Goal: Information Seeking & Learning: Learn about a topic

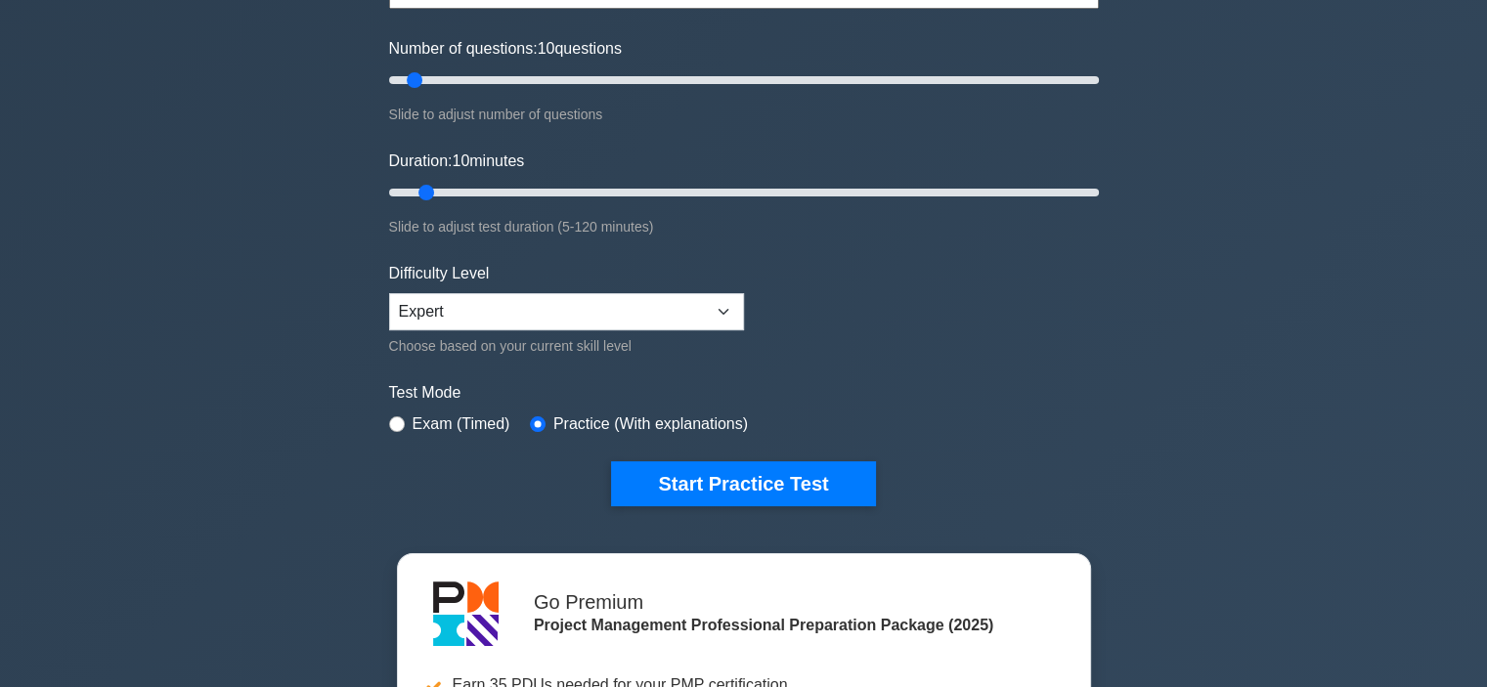
scroll to position [227, 0]
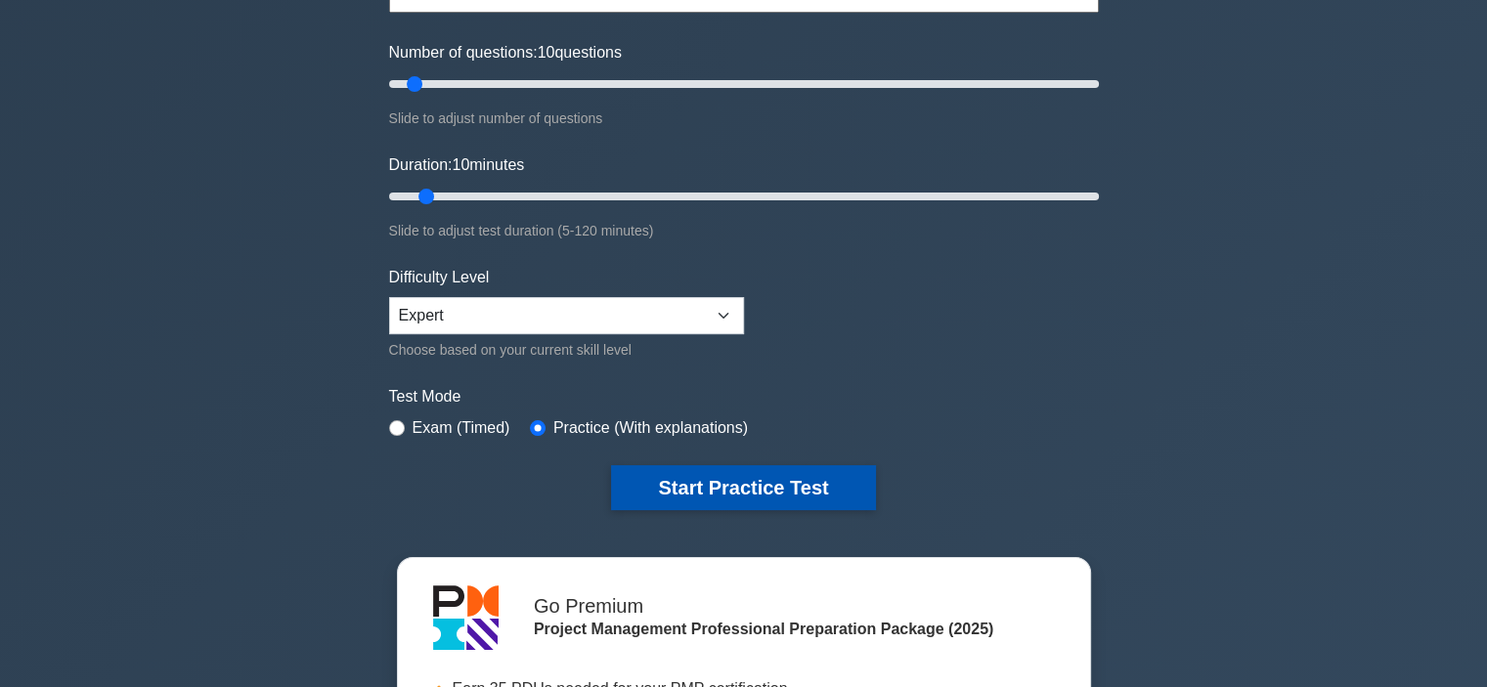
click at [739, 483] on button "Start Practice Test" at bounding box center [743, 487] width 264 height 45
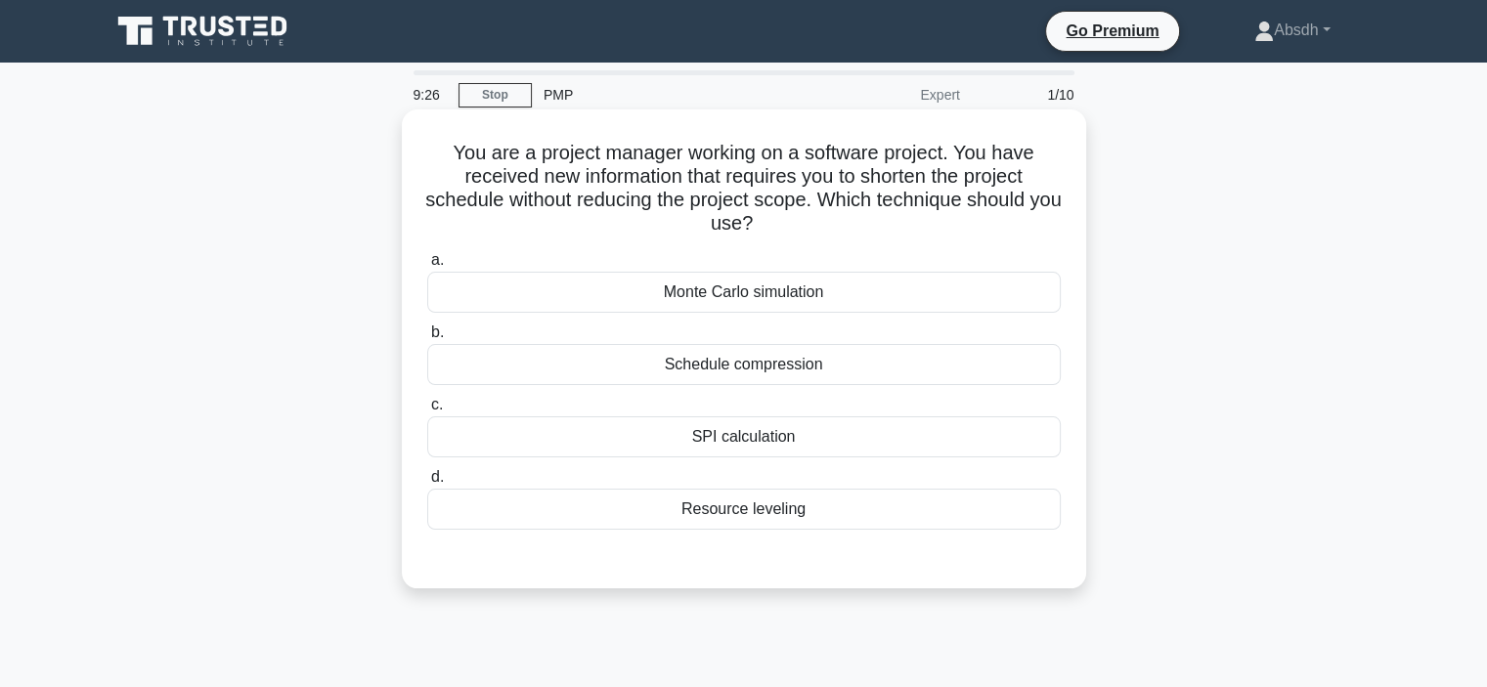
click at [766, 367] on div "Schedule compression" at bounding box center [743, 364] width 633 height 41
click at [427, 339] on input "b. Schedule compression" at bounding box center [427, 332] width 0 height 13
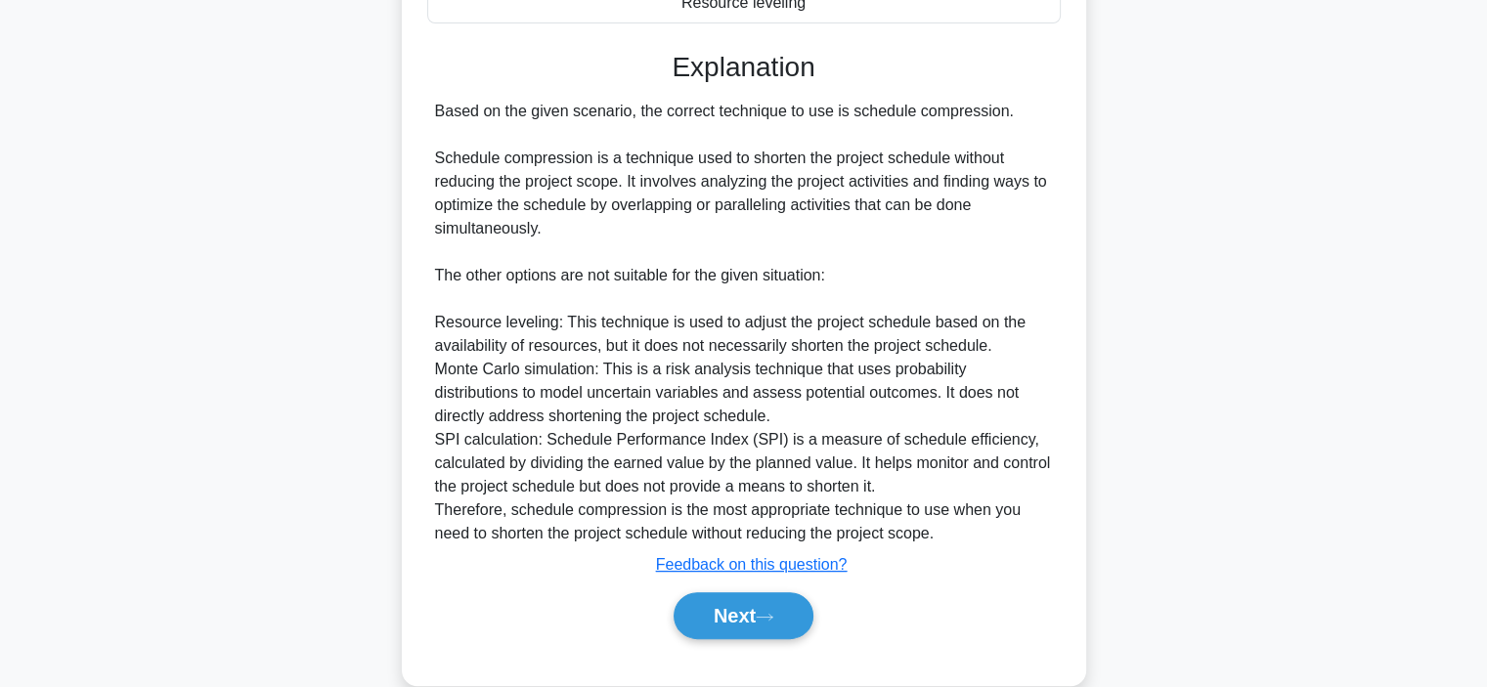
scroll to position [540, 0]
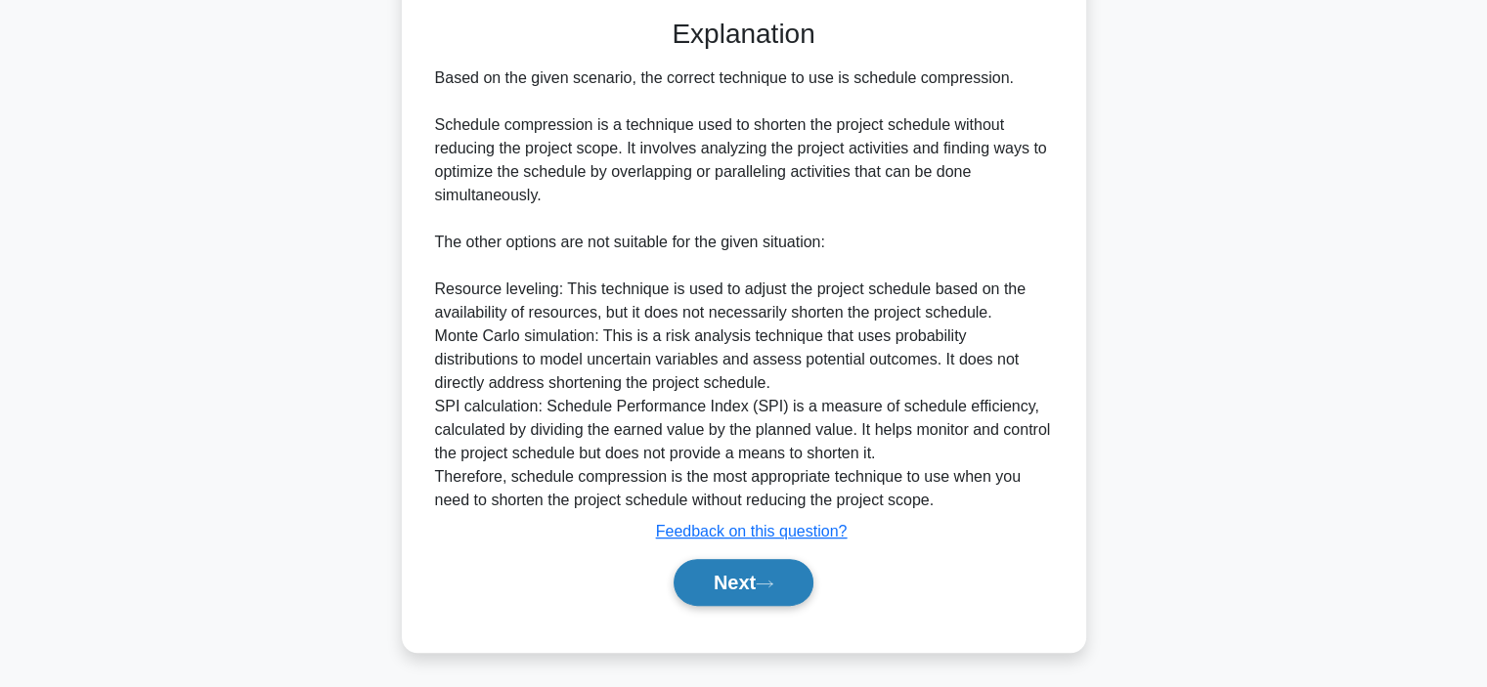
click at [748, 579] on button "Next" at bounding box center [743, 582] width 140 height 47
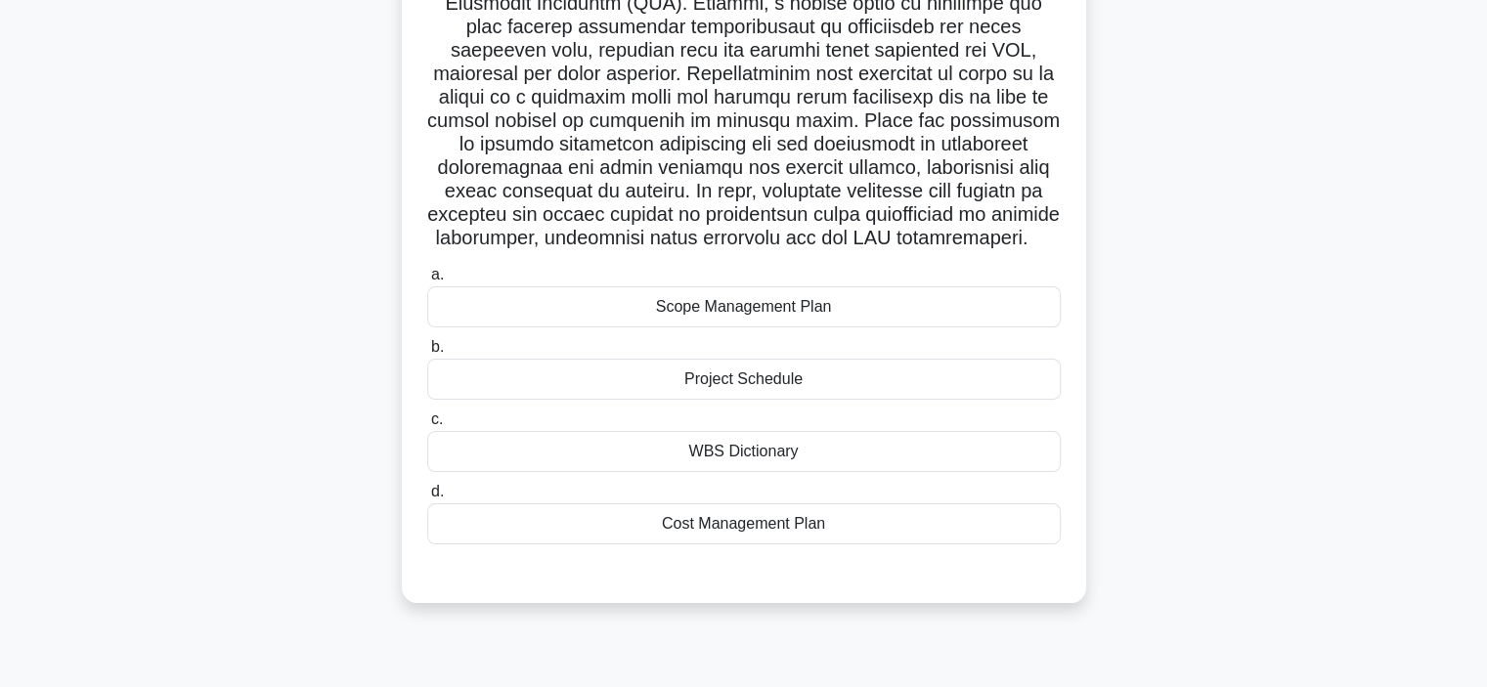
scroll to position [313, 0]
click at [769, 468] on div "WBS Dictionary" at bounding box center [743, 452] width 633 height 41
click at [427, 427] on input "c. WBS Dictionary" at bounding box center [427, 420] width 0 height 13
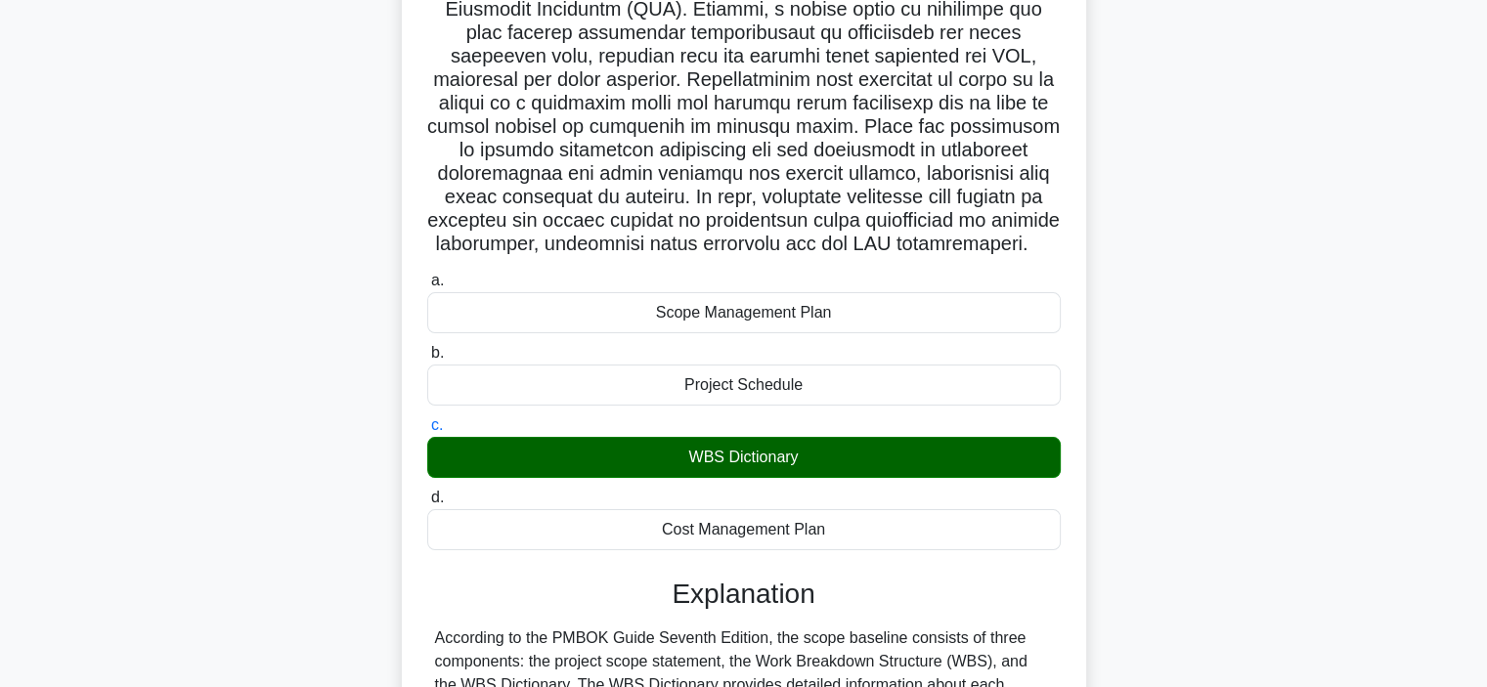
scroll to position [657, 0]
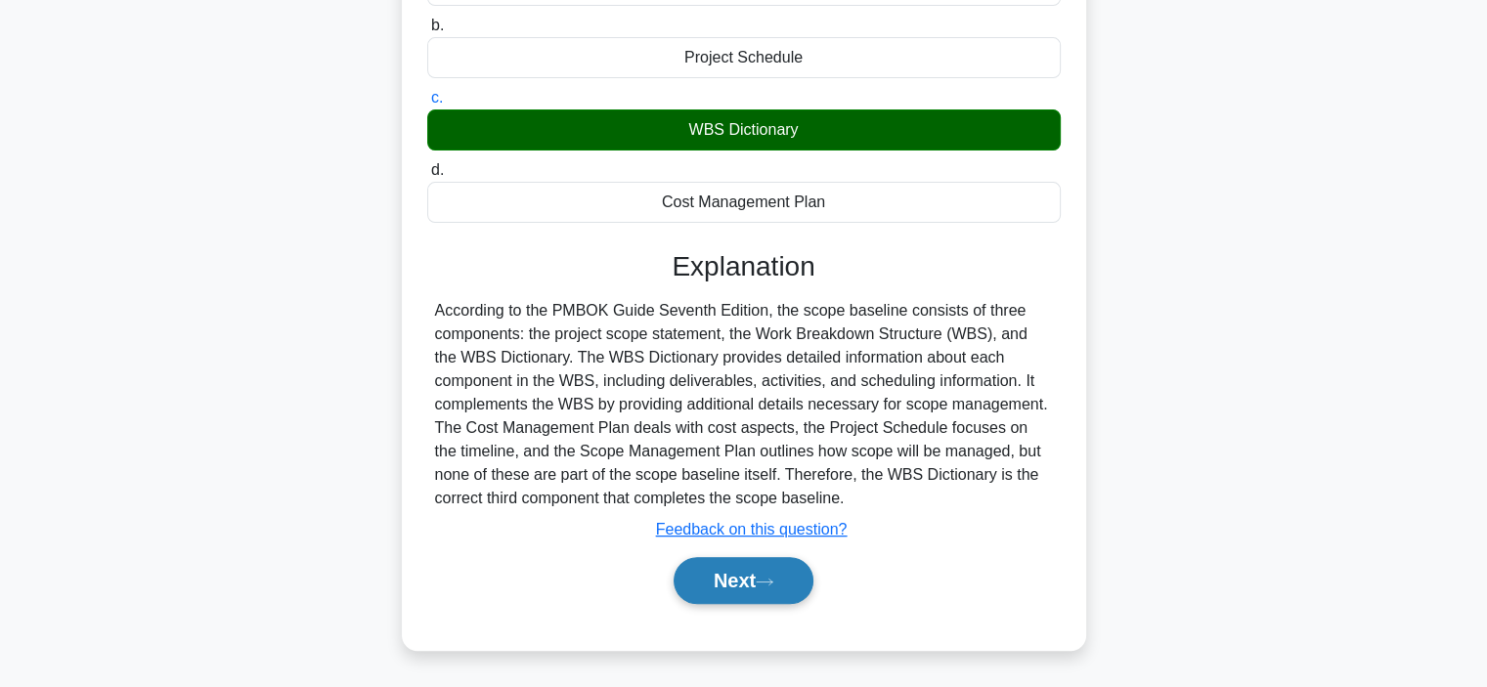
click at [774, 573] on button "Next" at bounding box center [743, 580] width 140 height 47
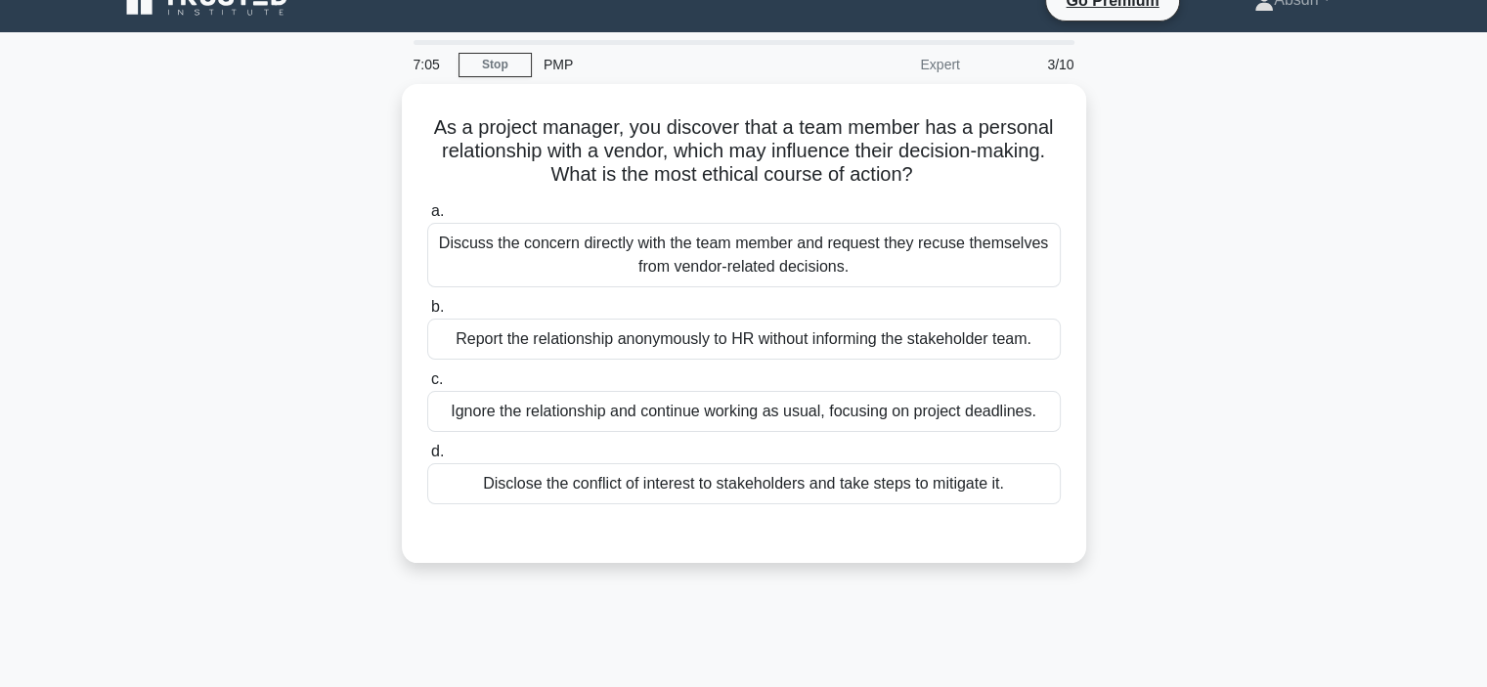
scroll to position [31, 0]
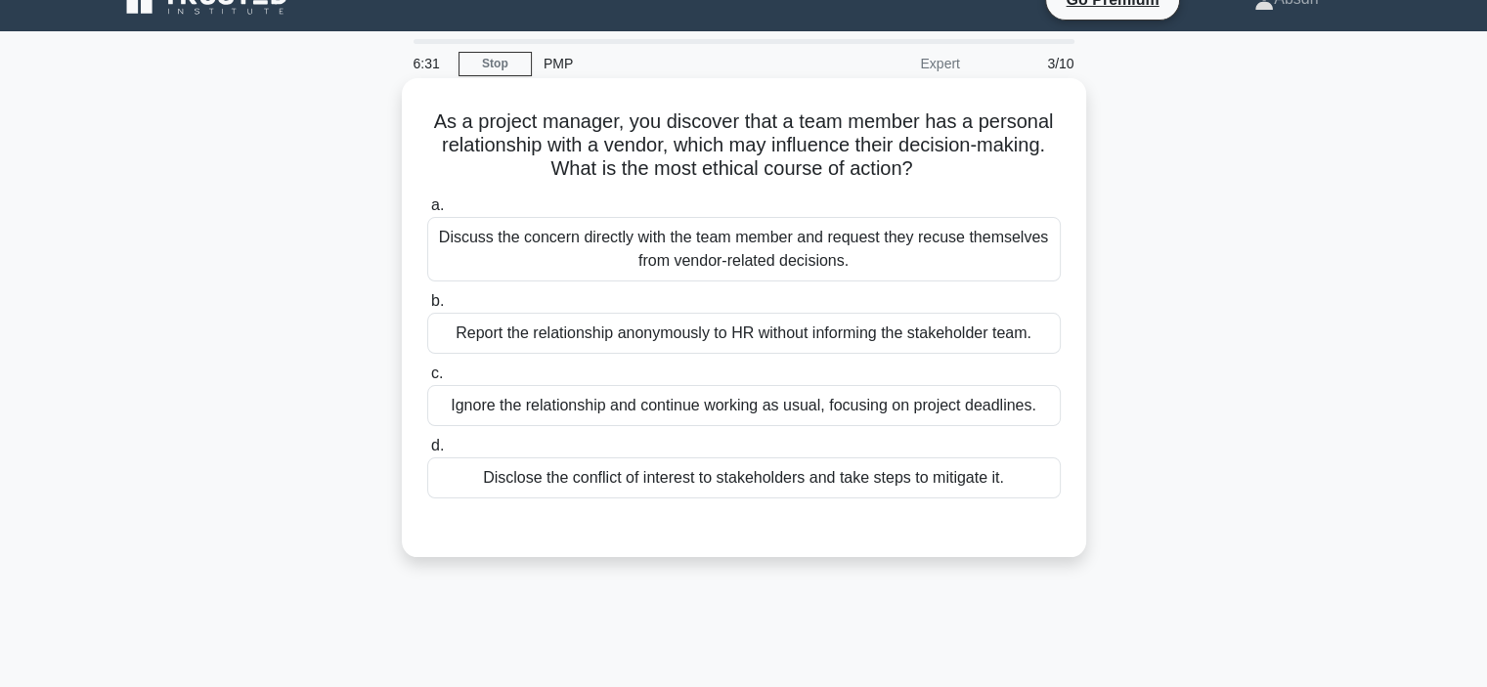
click at [669, 251] on div "Discuss the concern directly with the team member and request they recuse thems…" at bounding box center [743, 249] width 633 height 65
click at [427, 212] on input "a. Discuss the concern directly with the team member and request they recuse th…" at bounding box center [427, 205] width 0 height 13
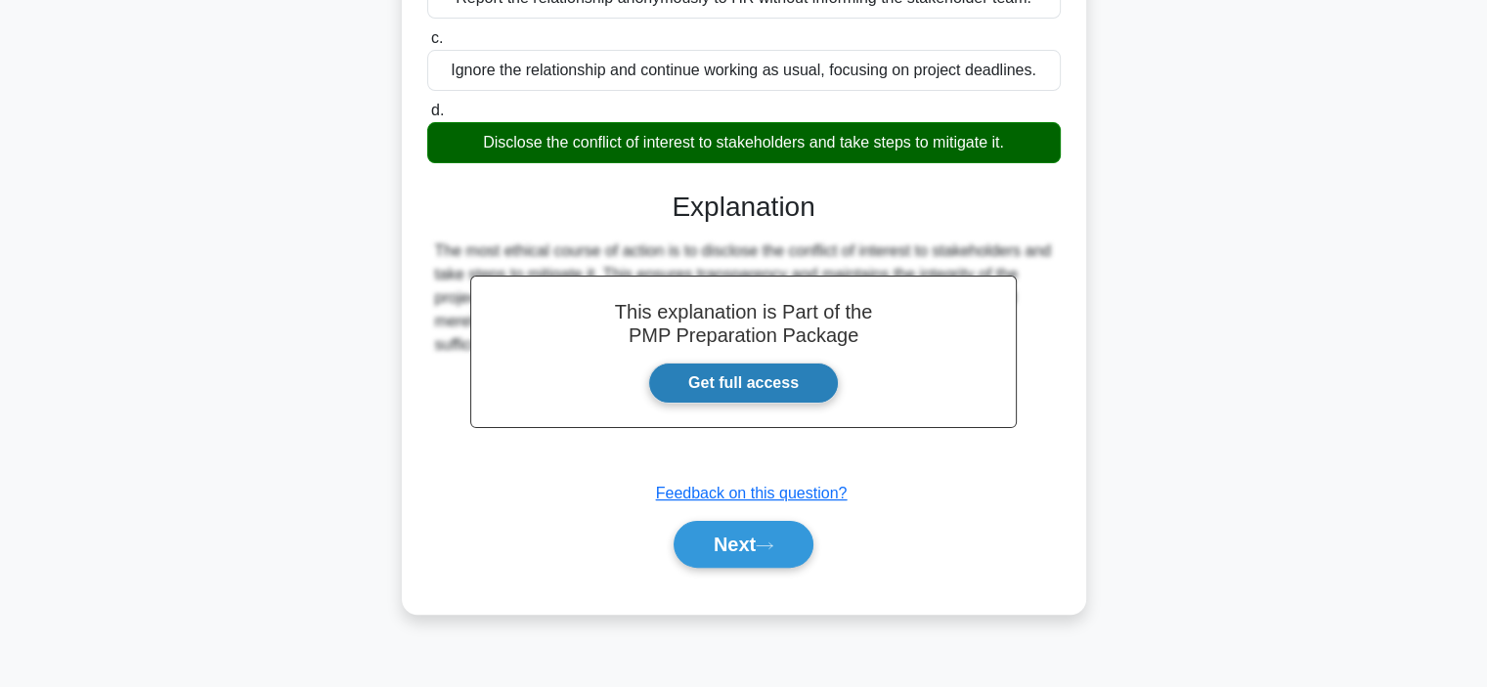
scroll to position [368, 0]
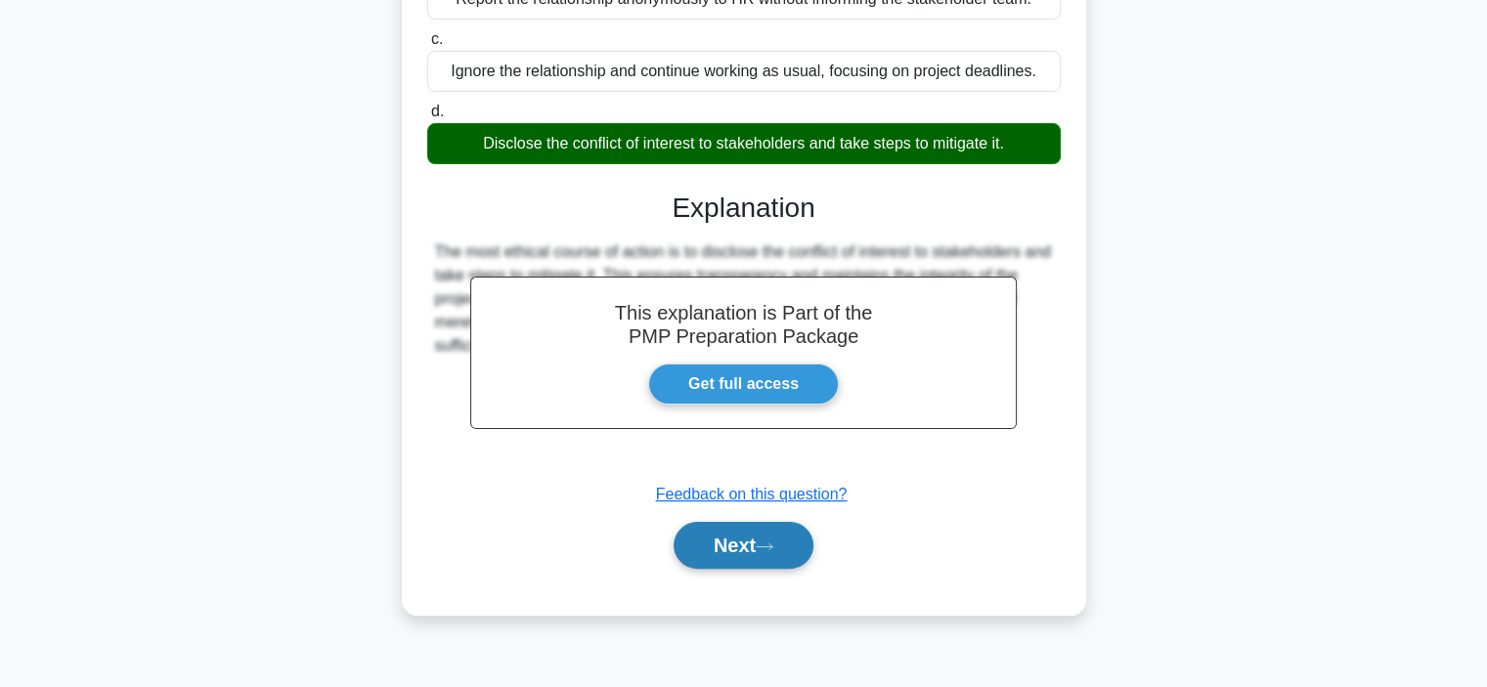
click at [743, 530] on button "Next" at bounding box center [743, 545] width 140 height 47
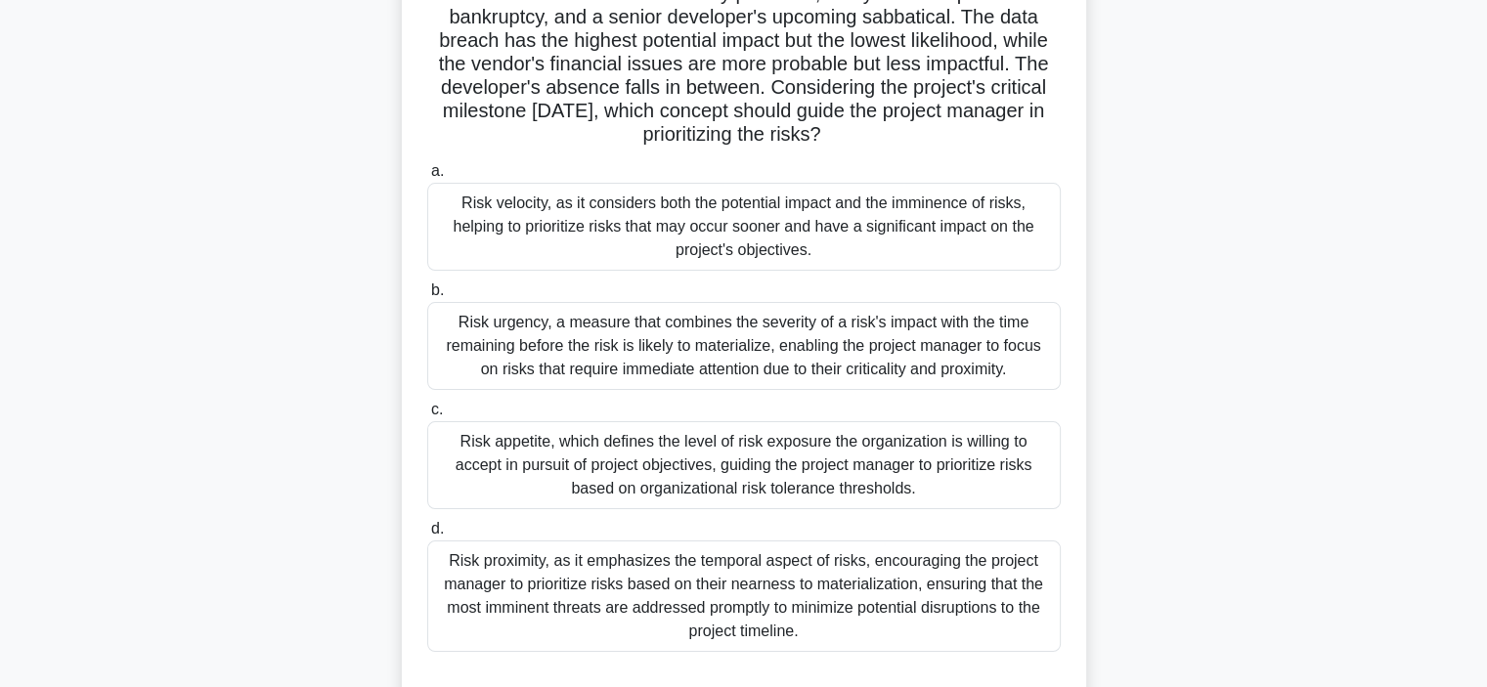
scroll to position [188, 0]
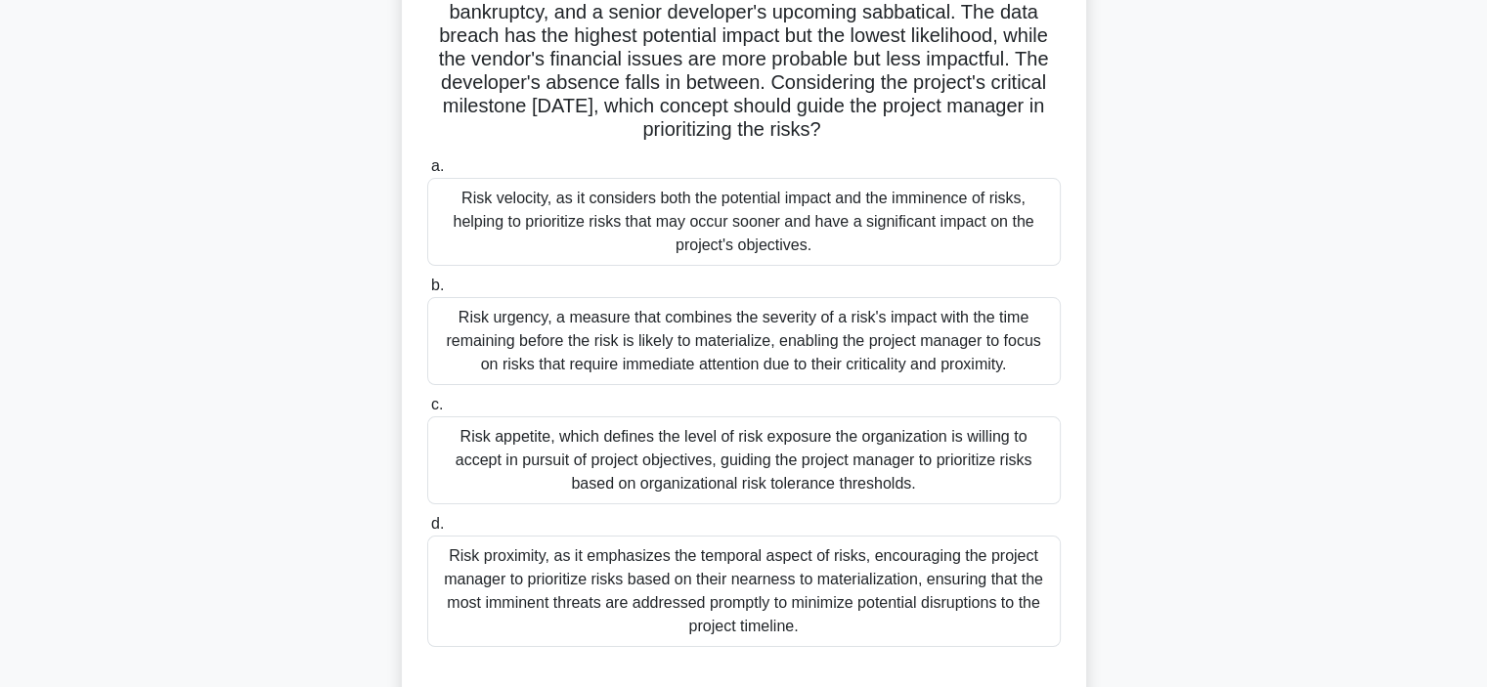
click at [602, 203] on div "Risk velocity, as it considers both the potential impact and the imminence of r…" at bounding box center [743, 222] width 633 height 88
click at [427, 173] on input "a. Risk velocity, as it considers both the potential impact and the imminence o…" at bounding box center [427, 166] width 0 height 13
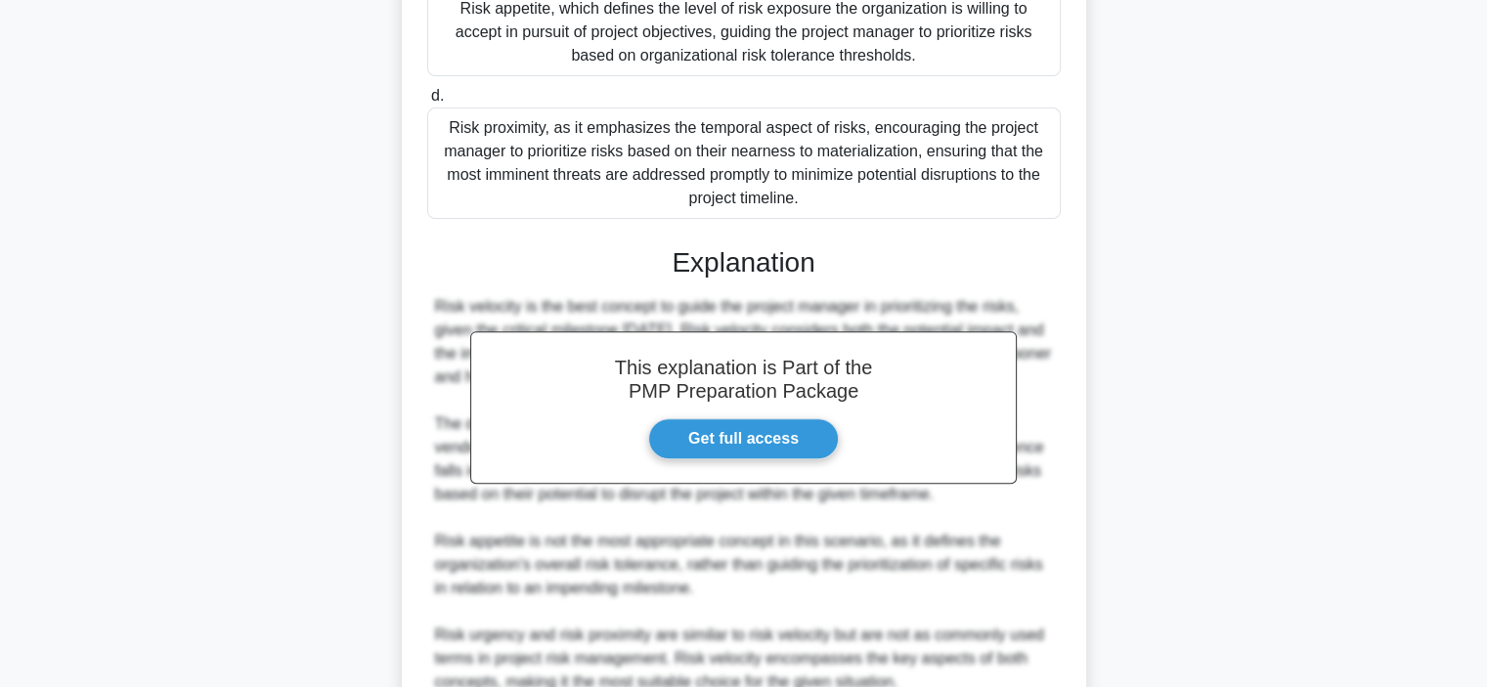
scroll to position [798, 0]
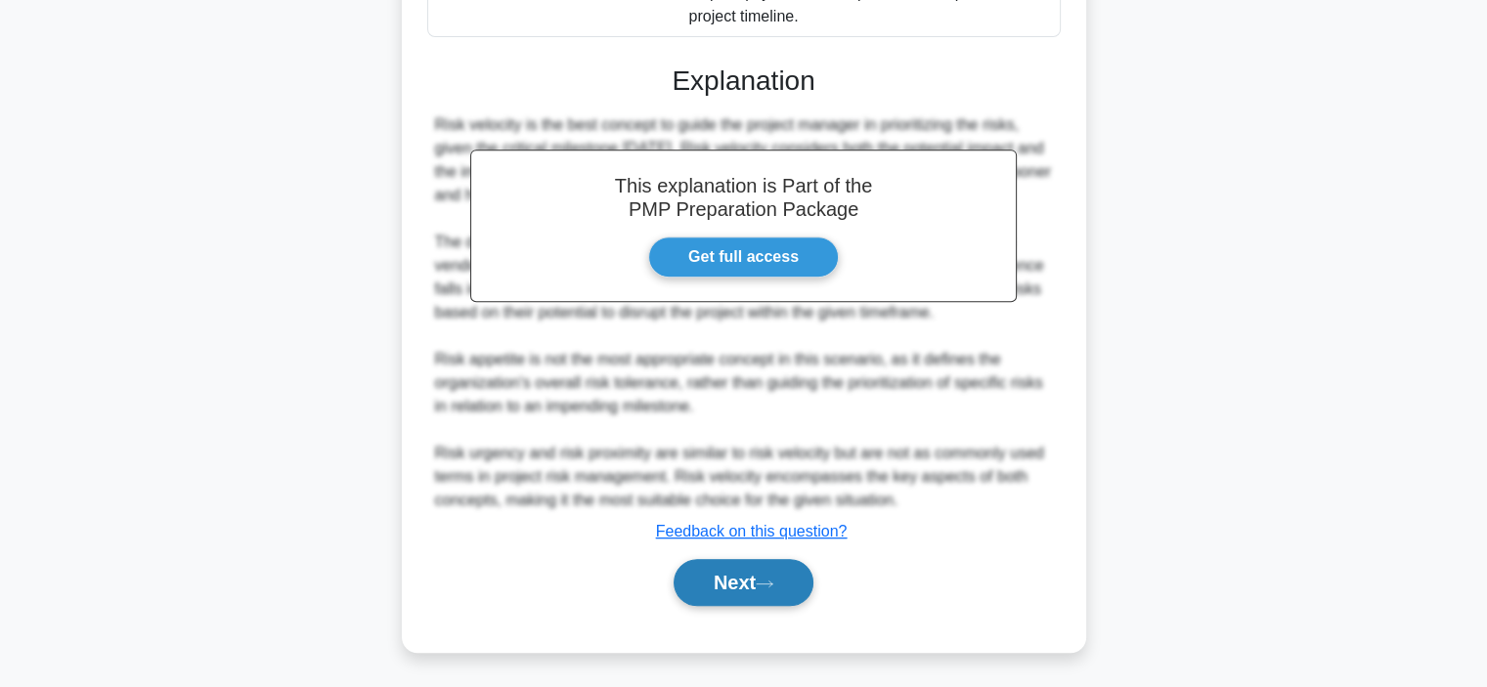
click at [751, 589] on button "Next" at bounding box center [743, 582] width 140 height 47
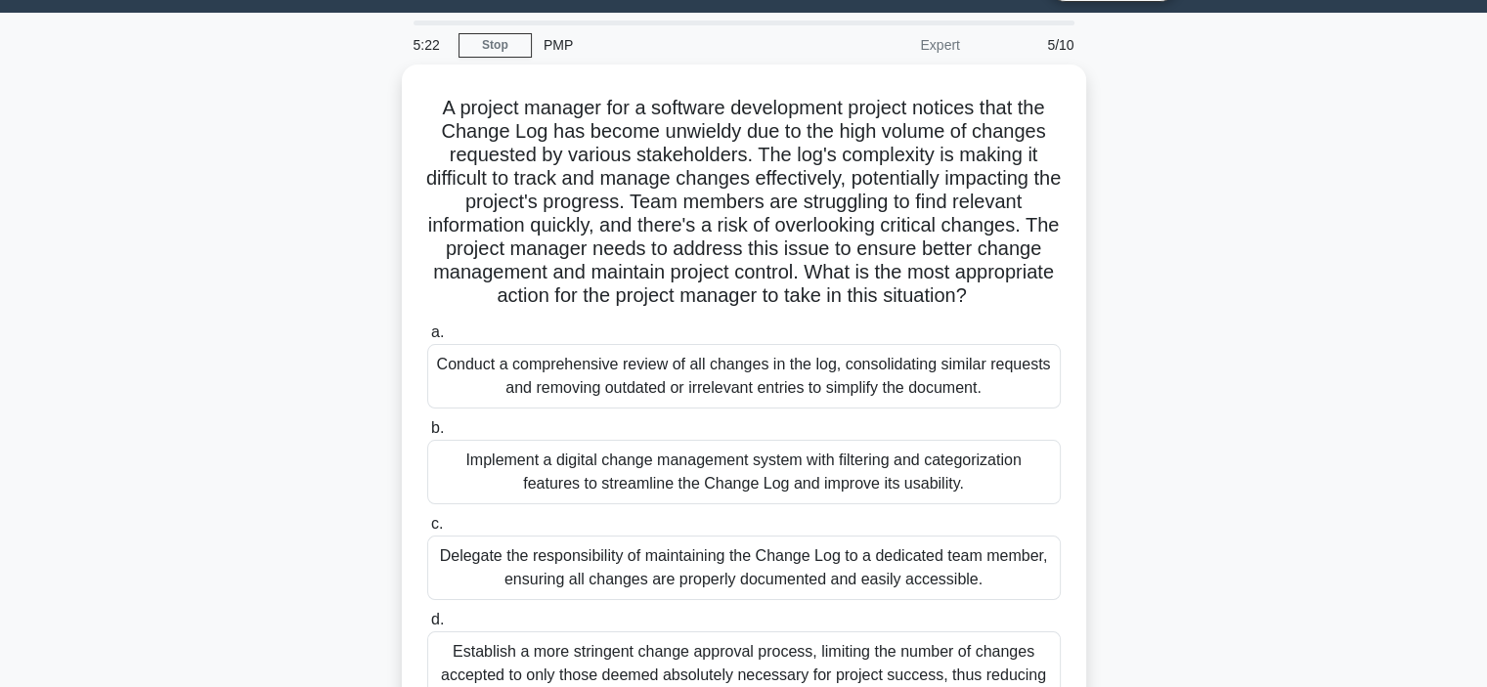
scroll to position [51, 0]
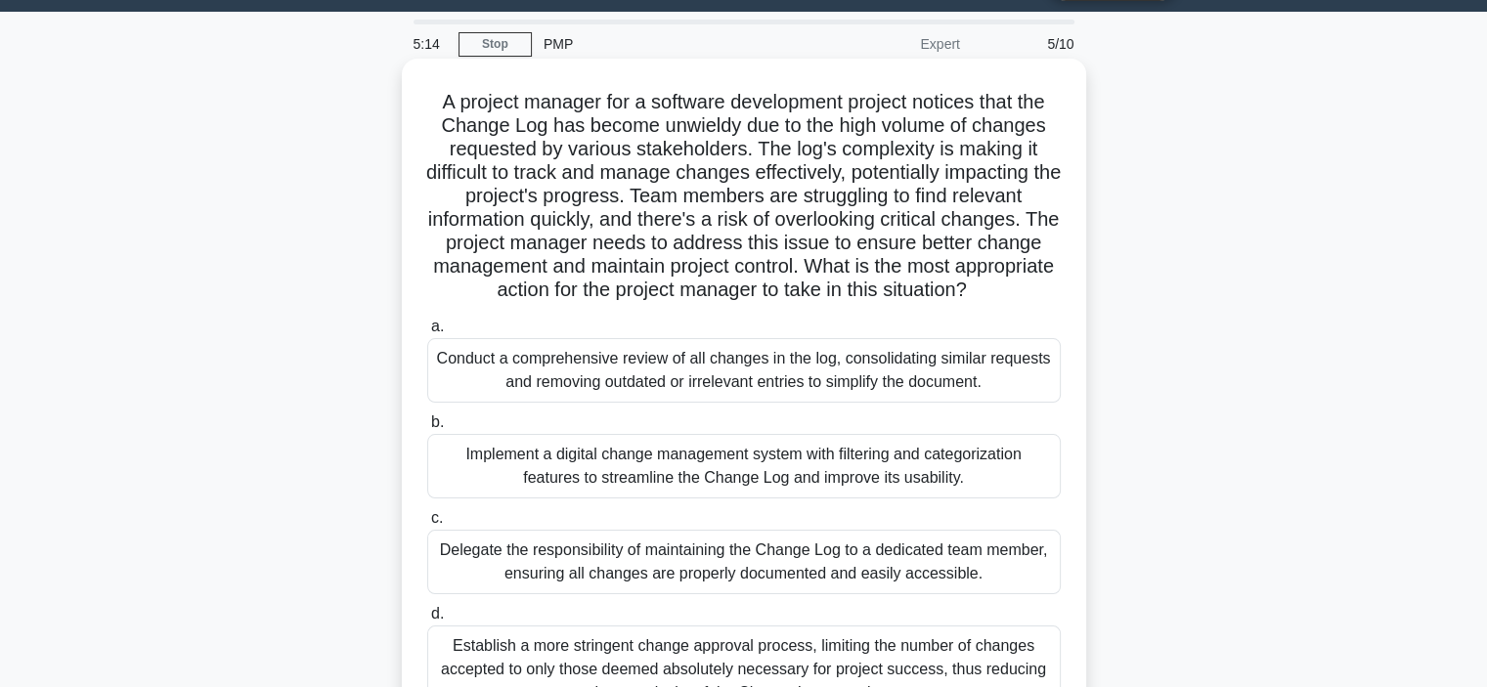
drag, startPoint x: 1032, startPoint y: 284, endPoint x: 418, endPoint y: 112, distance: 637.5
click at [418, 112] on div "A project manager for a software development project notices that the Change Lo…" at bounding box center [744, 415] width 669 height 698
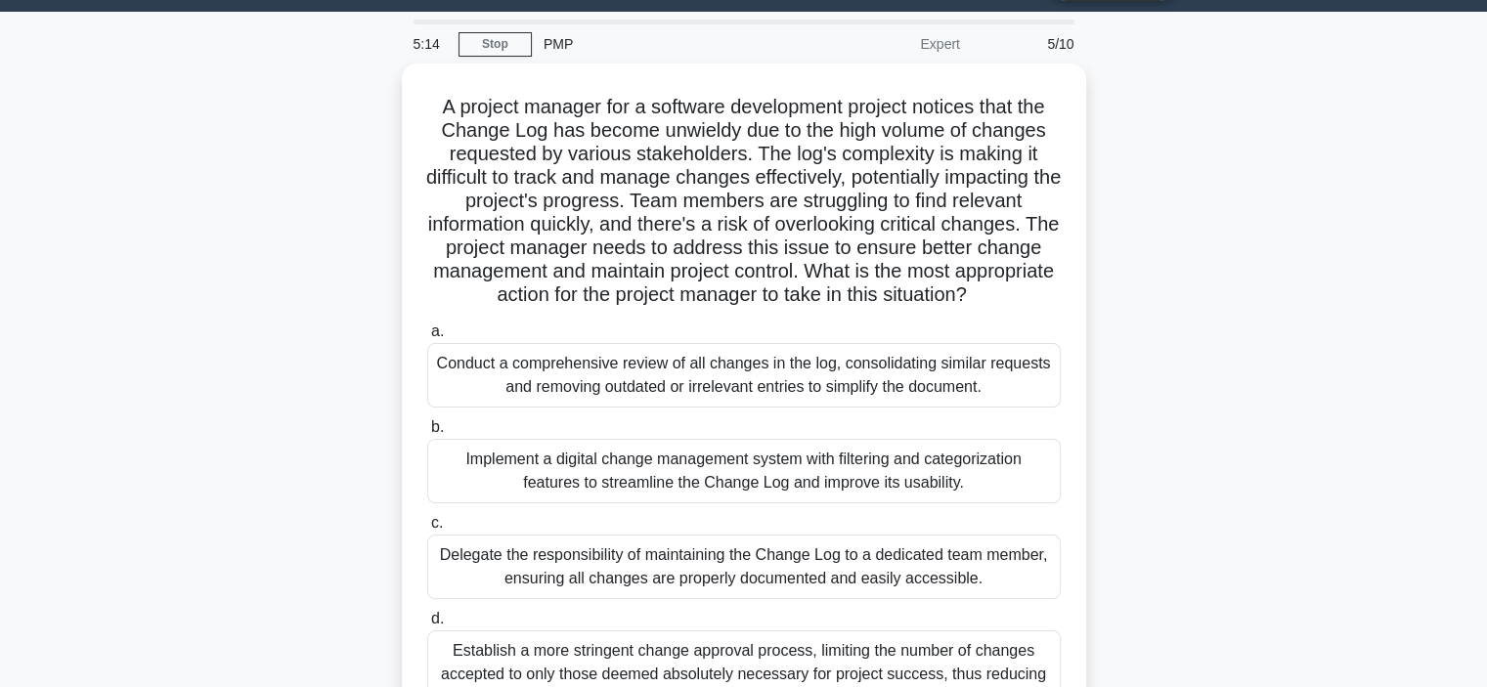
click at [348, 120] on div "A project manager for a software development project notices that the Change Lo…" at bounding box center [744, 432] width 1290 height 737
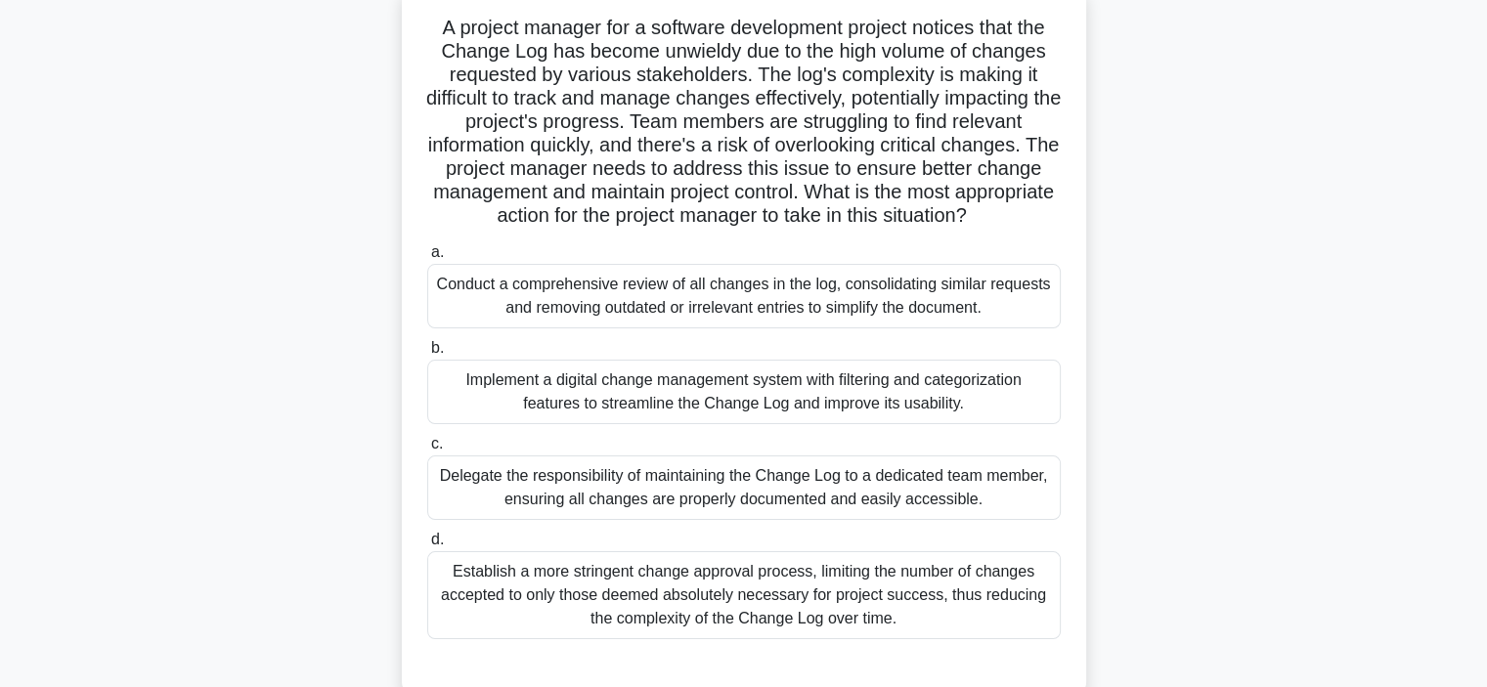
scroll to position [131, 0]
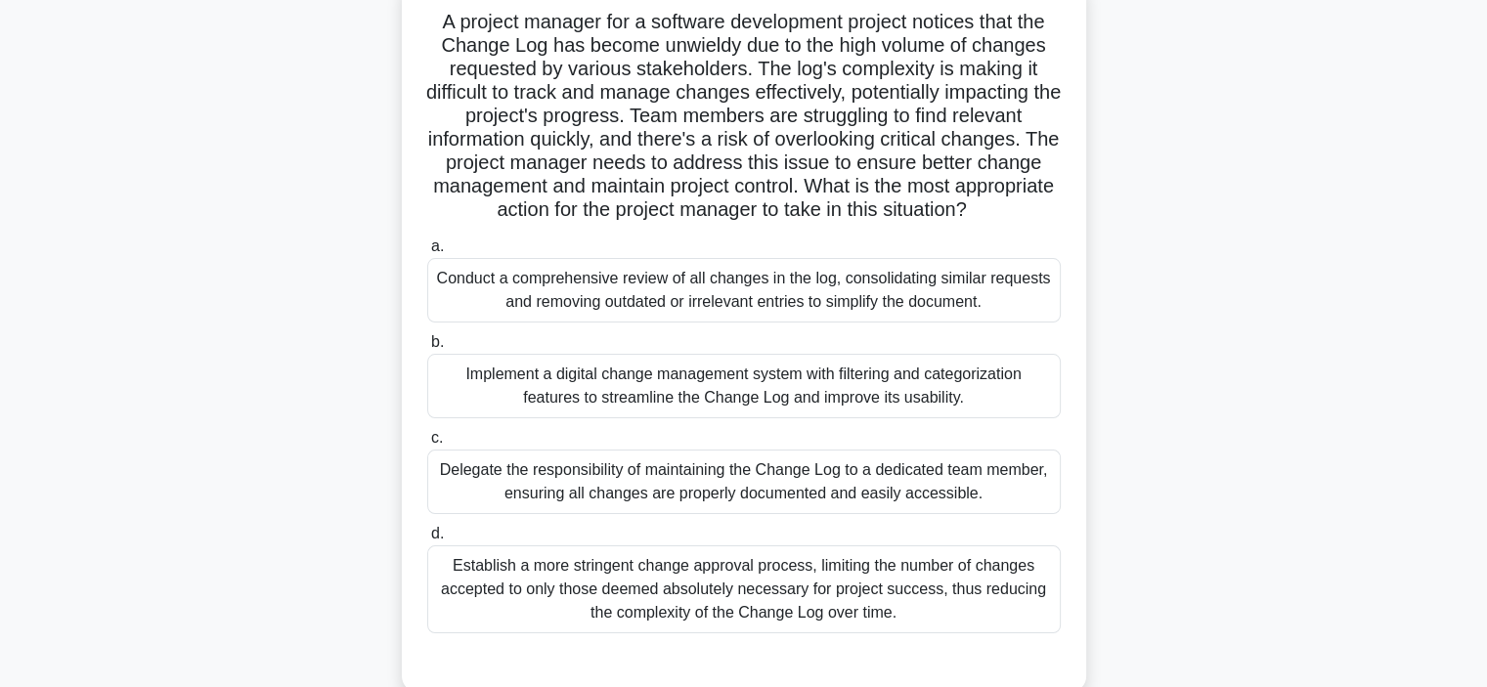
click at [734, 388] on div "Implement a digital change management system with filtering and categorization …" at bounding box center [743, 386] width 633 height 65
click at [427, 349] on input "b. Implement a digital change management system with filtering and categorizati…" at bounding box center [427, 342] width 0 height 13
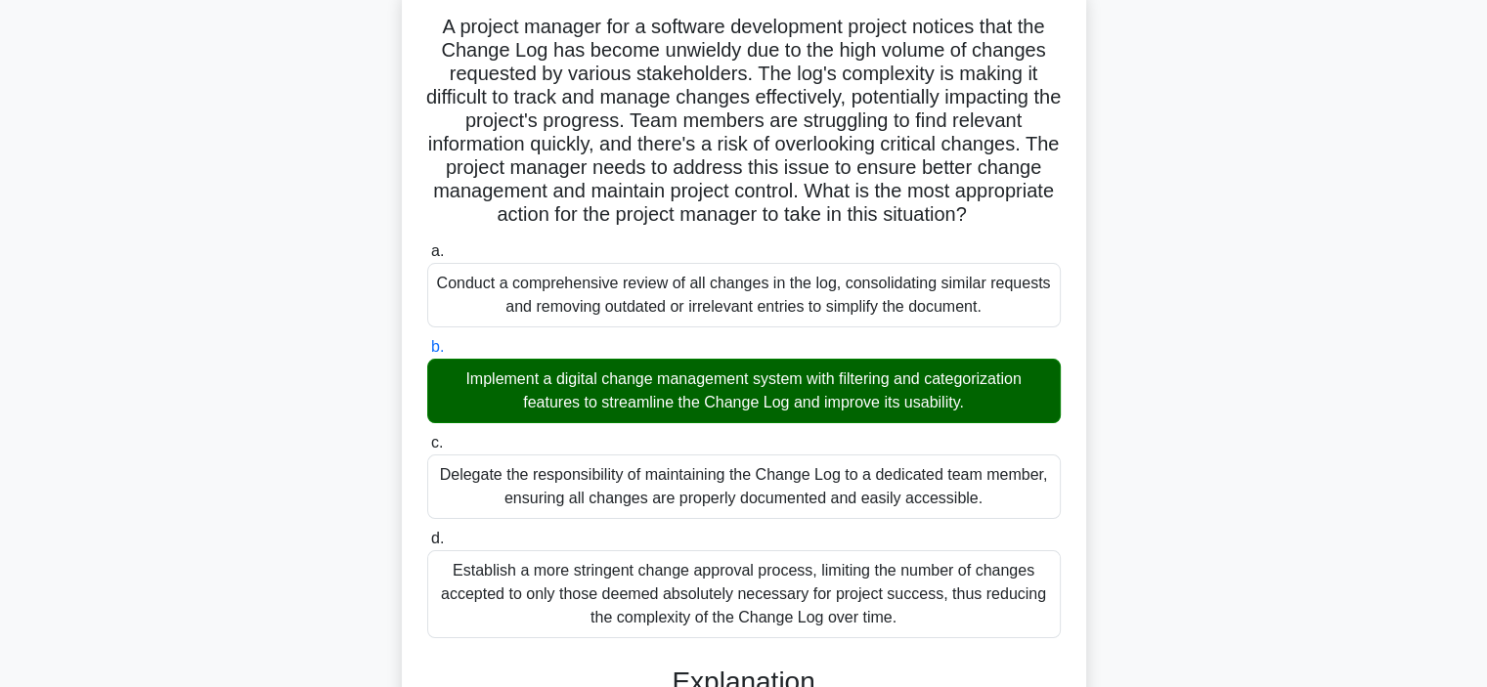
scroll to position [915, 0]
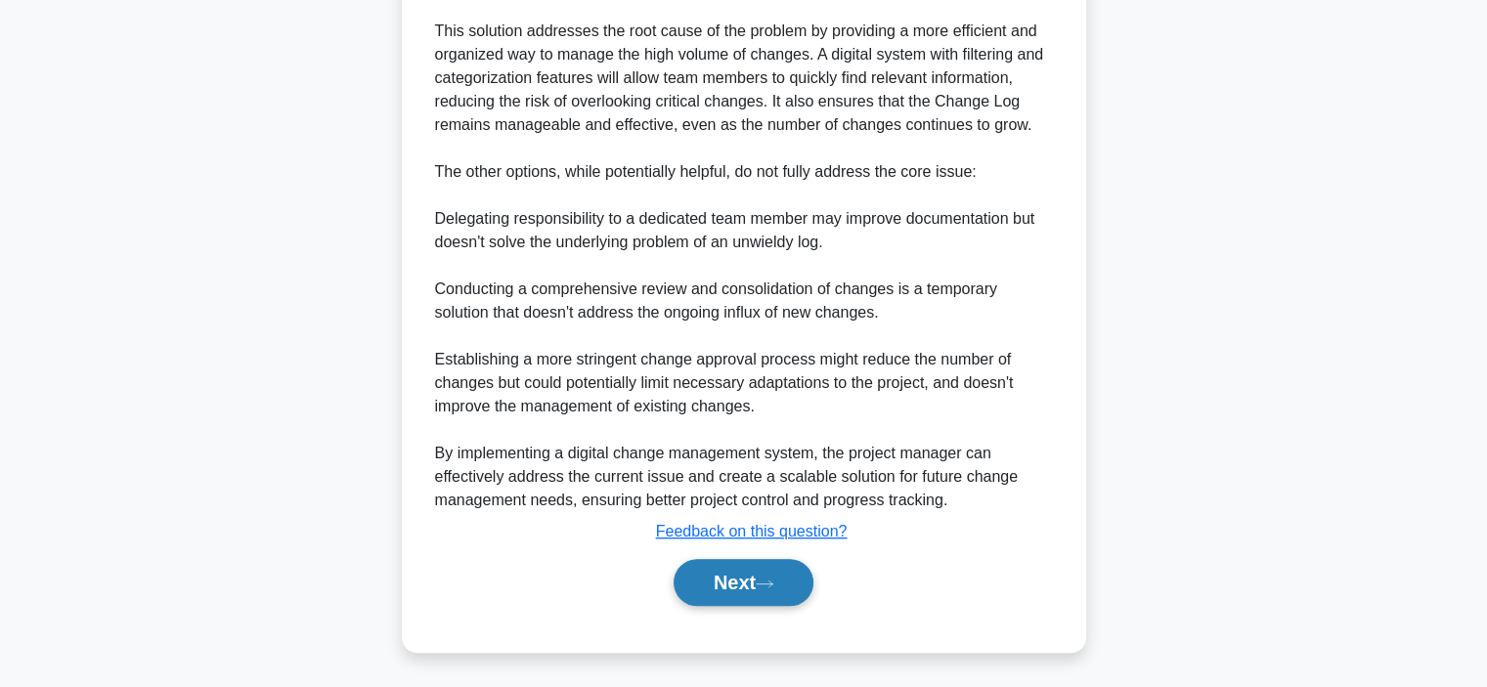
click at [735, 576] on button "Next" at bounding box center [743, 582] width 140 height 47
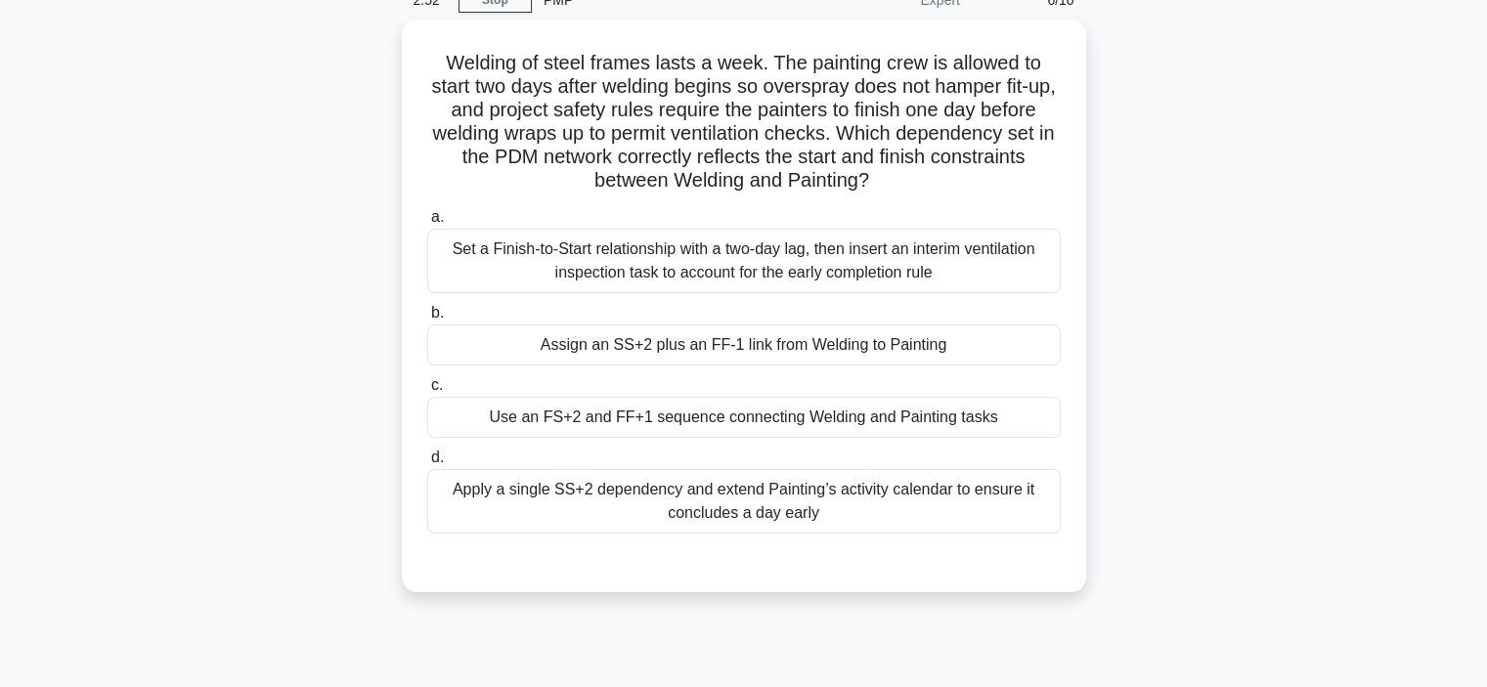
scroll to position [0, 0]
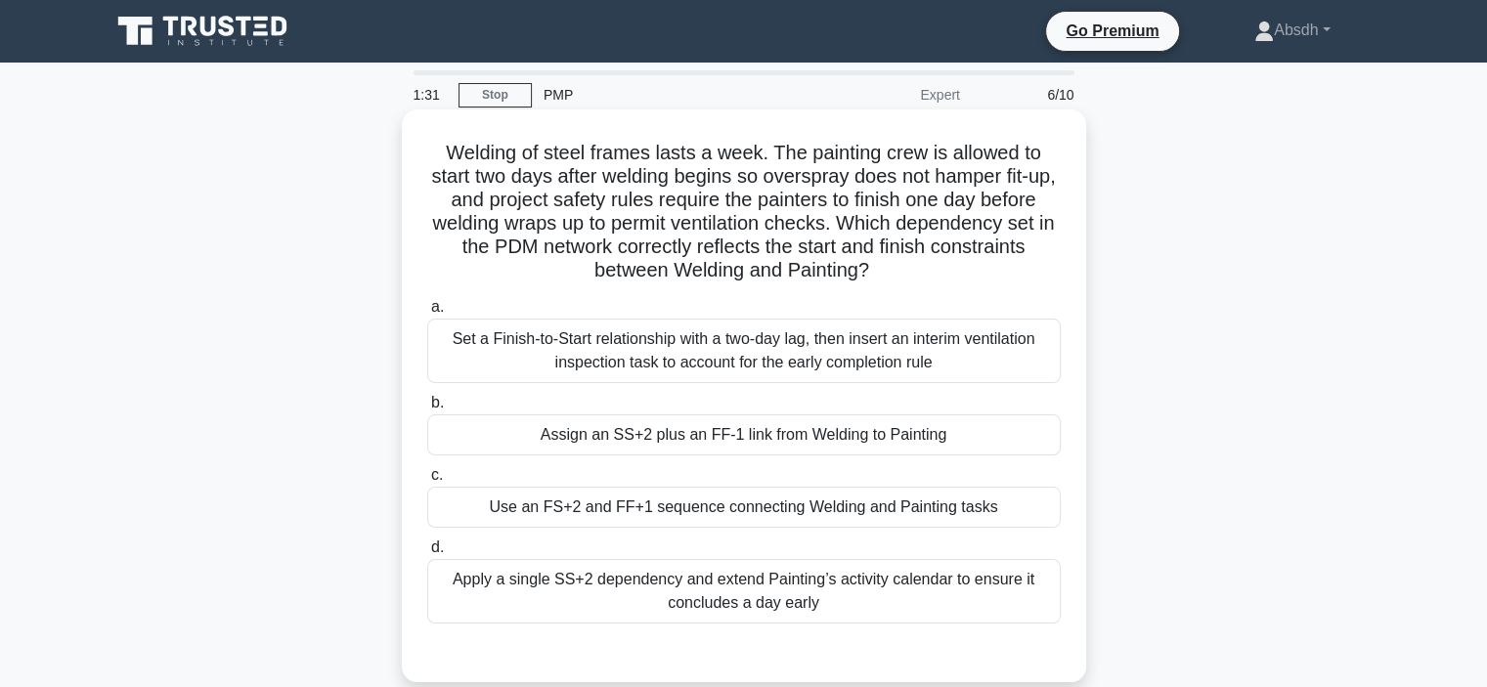
click at [659, 437] on div "Assign an SS+2 plus an FF-1 link from Welding to Painting" at bounding box center [743, 434] width 633 height 41
click at [427, 410] on input "b. Assign an SS+2 plus an FF-1 link from Welding to Painting" at bounding box center [427, 403] width 0 height 13
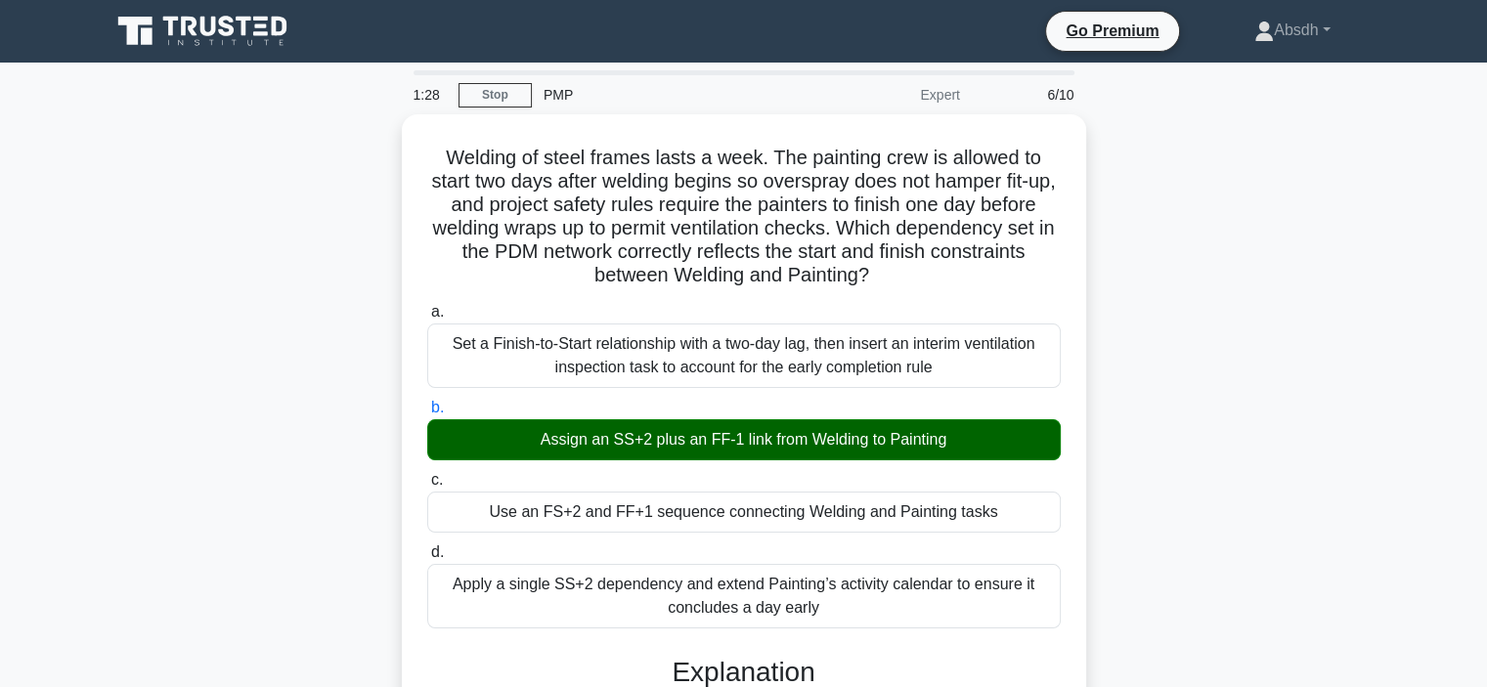
scroll to position [563, 0]
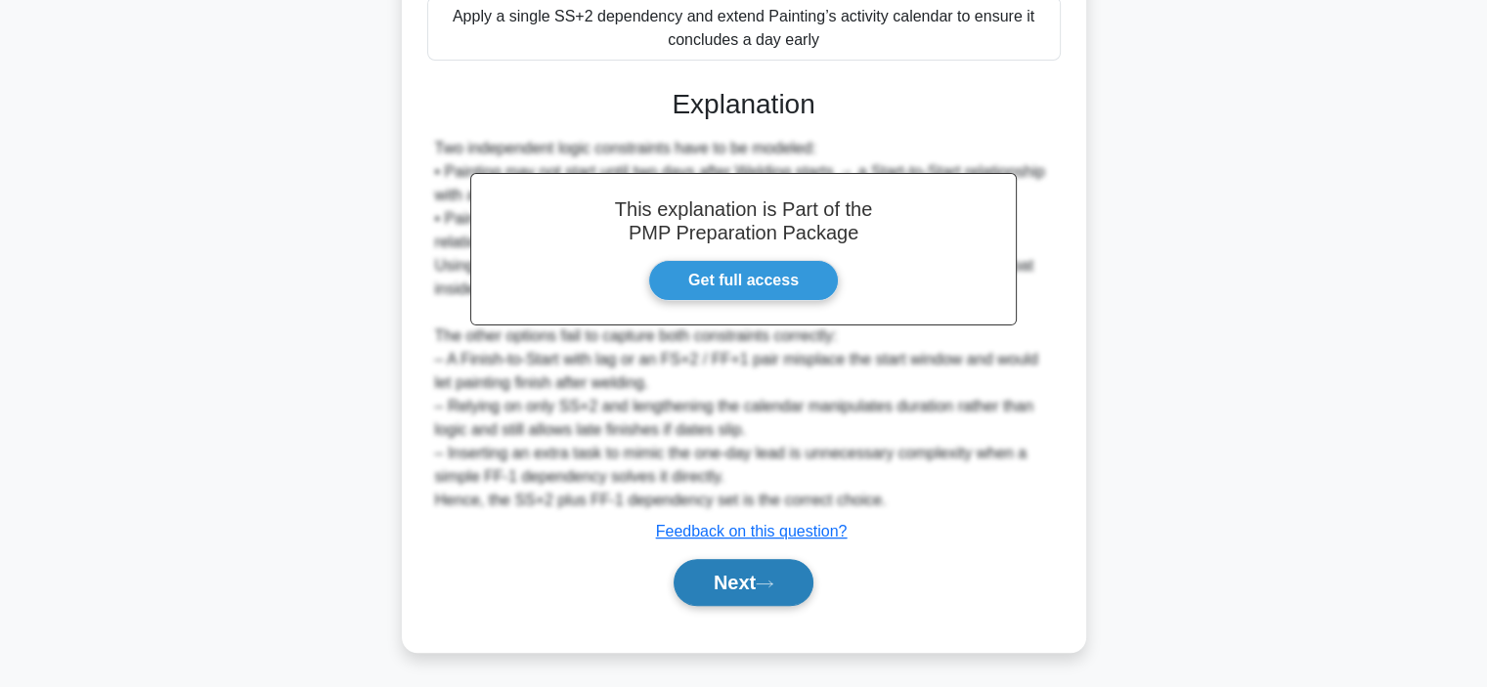
click at [738, 588] on button "Next" at bounding box center [743, 582] width 140 height 47
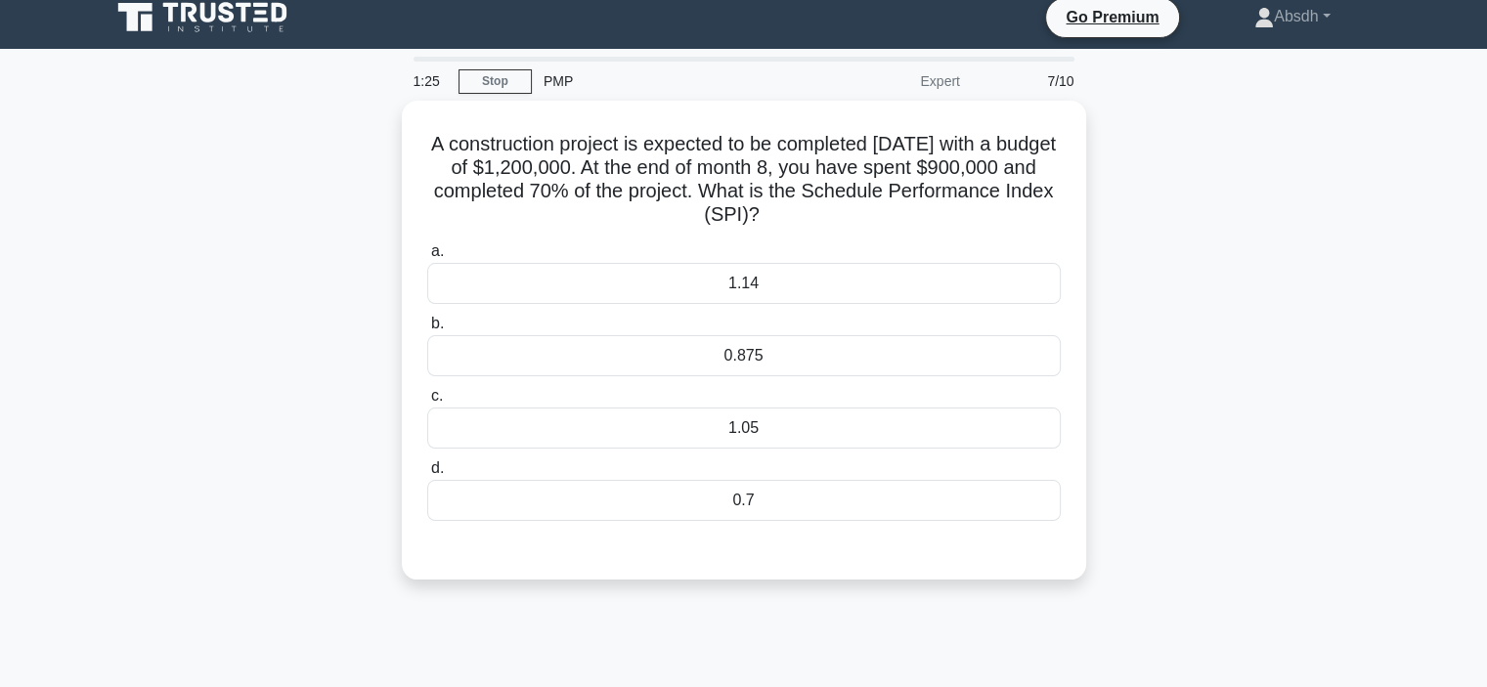
scroll to position [16, 0]
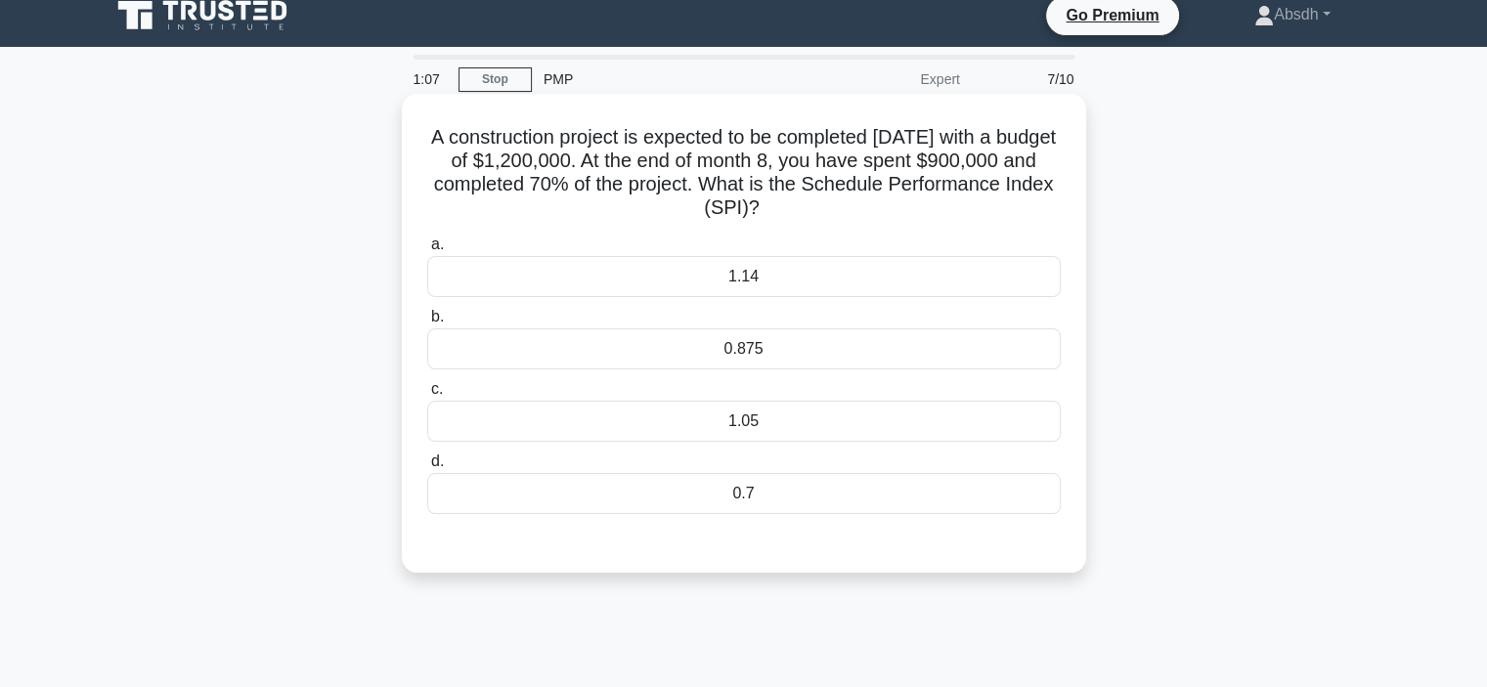
click at [762, 273] on div "1.14" at bounding box center [743, 276] width 633 height 41
click at [427, 251] on input "a. 1.14" at bounding box center [427, 245] width 0 height 13
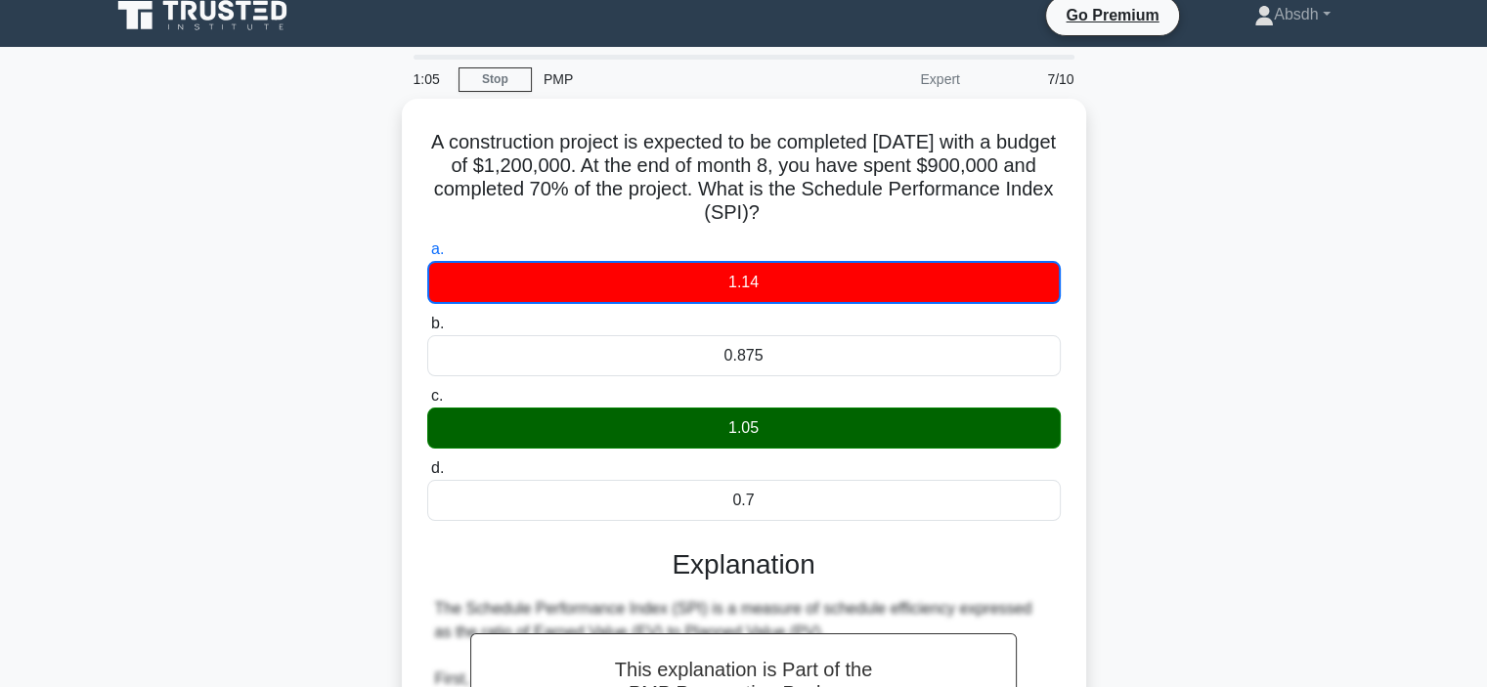
scroll to position [588, 0]
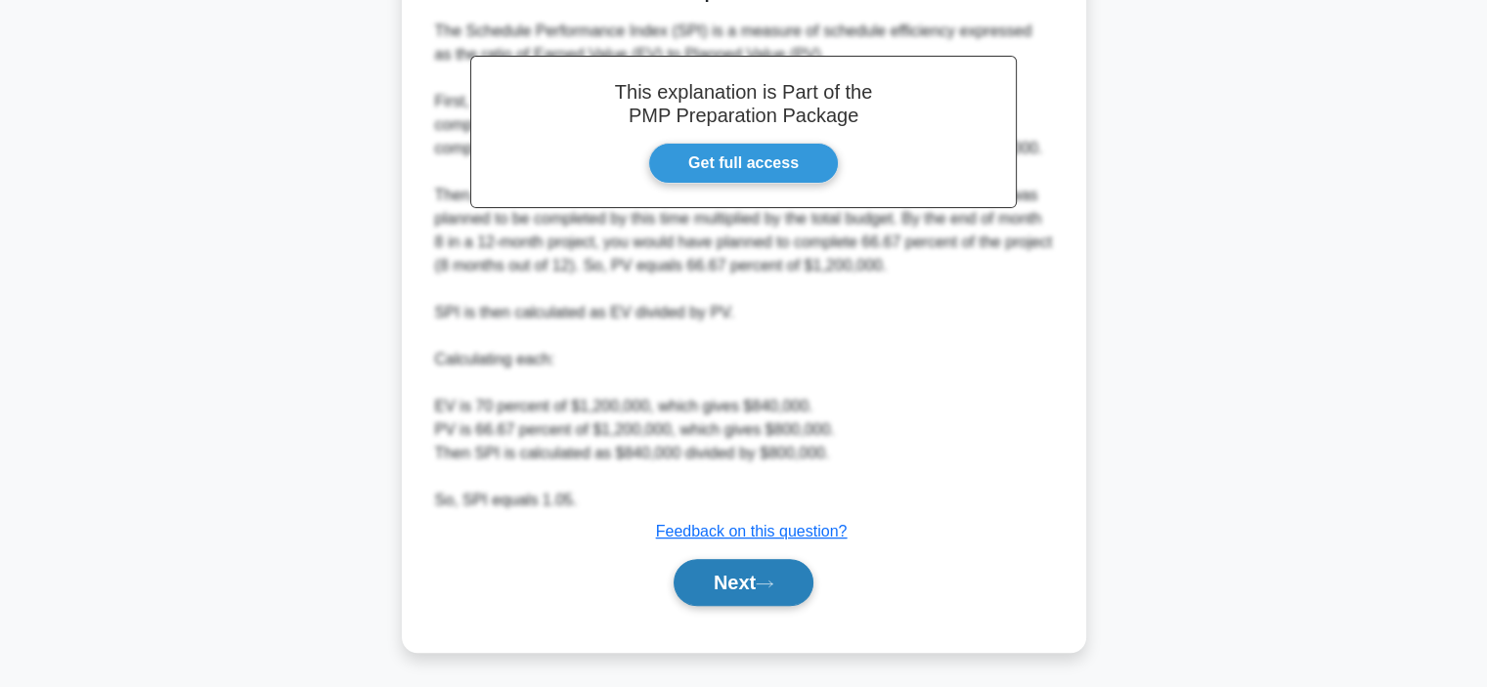
click at [735, 582] on button "Next" at bounding box center [743, 582] width 140 height 47
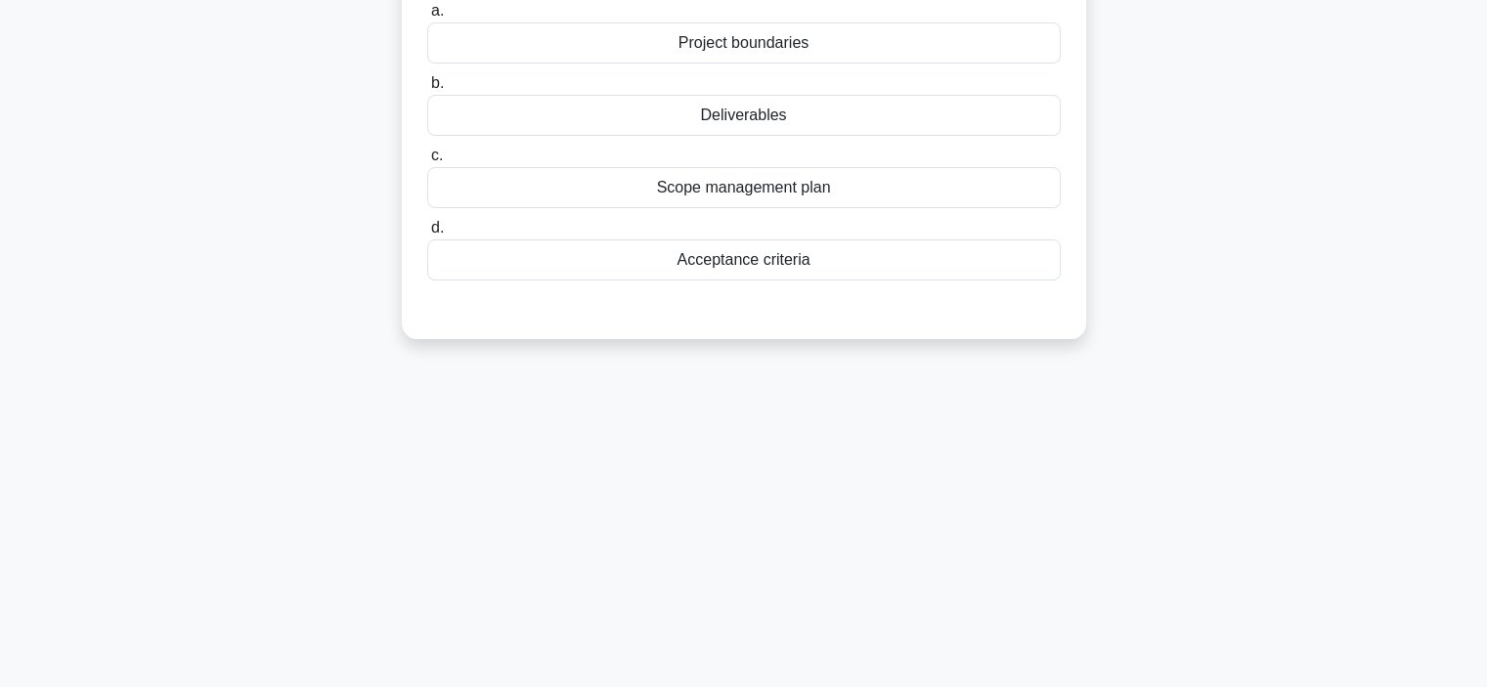
scroll to position [0, 0]
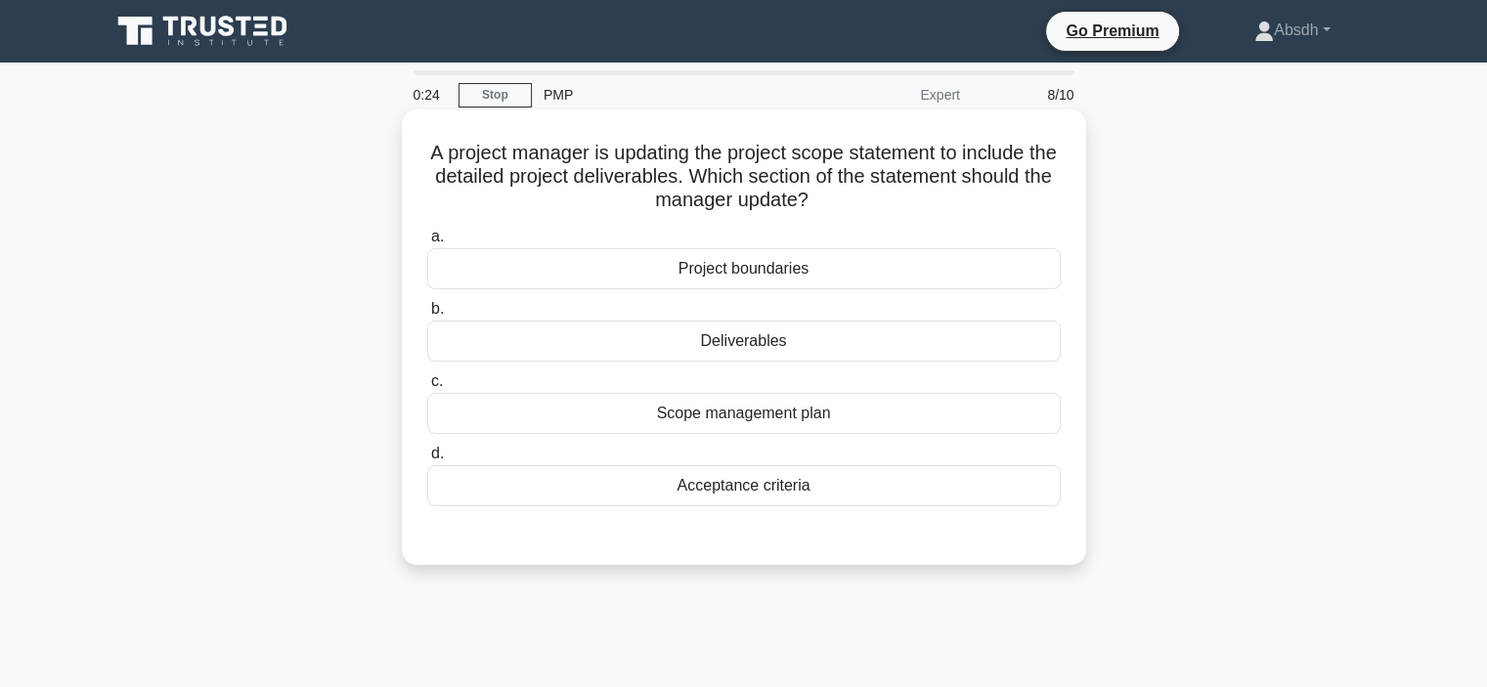
click at [813, 412] on div "Scope management plan" at bounding box center [743, 413] width 633 height 41
click at [427, 388] on input "c. Scope management plan" at bounding box center [427, 381] width 0 height 13
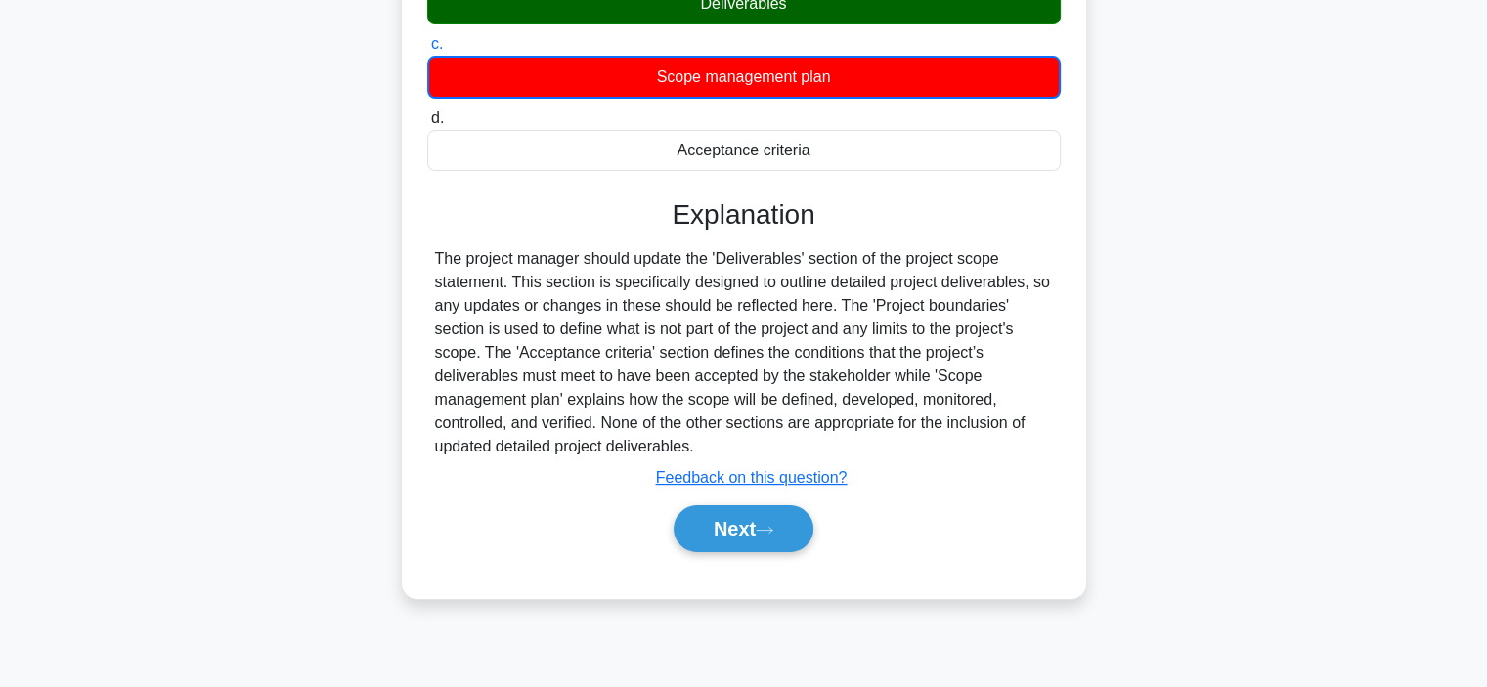
scroll to position [369, 0]
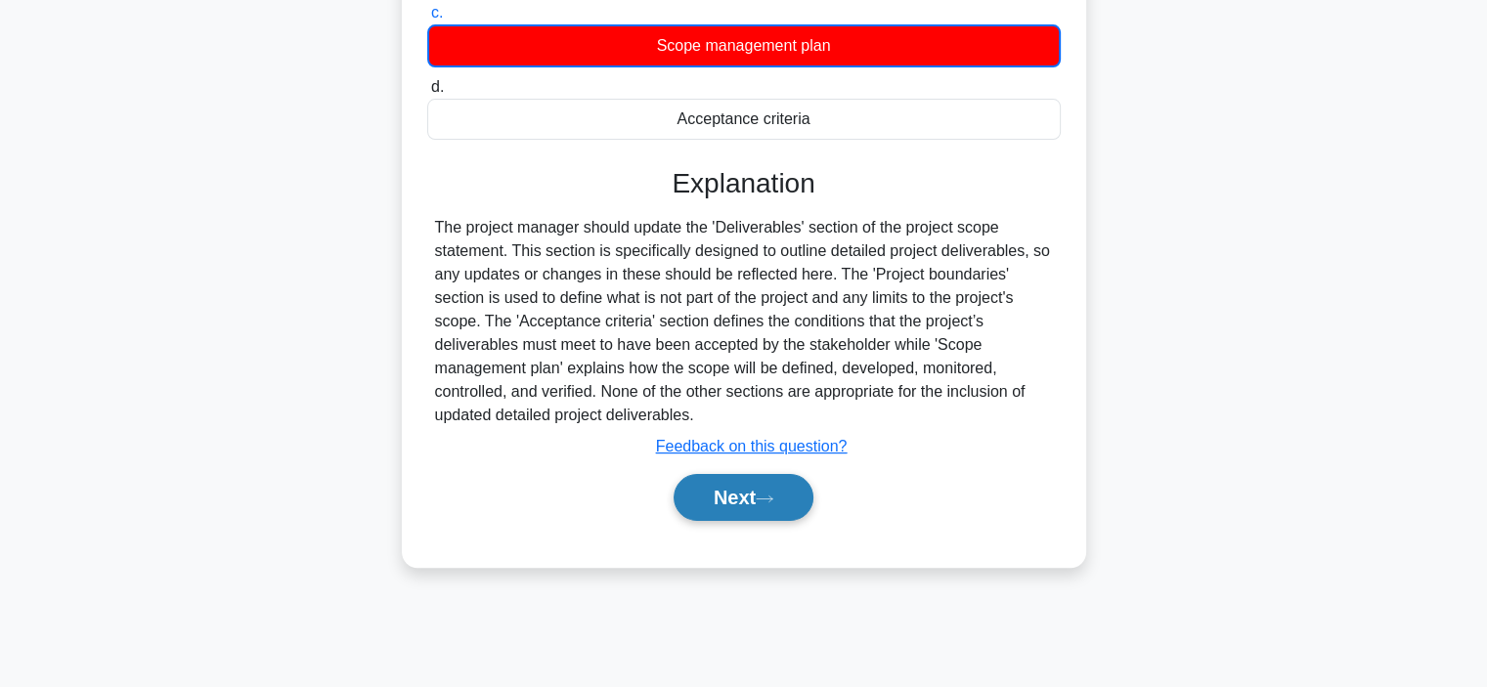
click at [753, 500] on button "Next" at bounding box center [743, 497] width 140 height 47
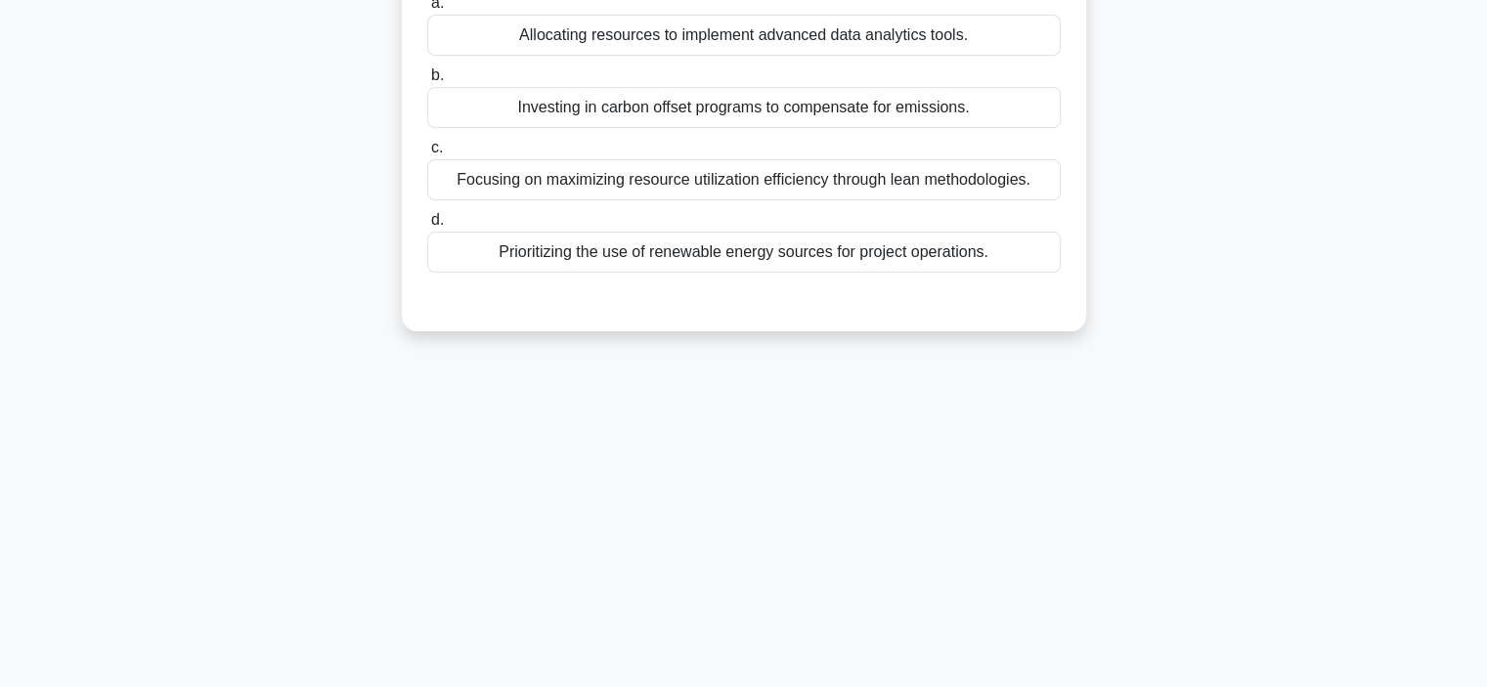
scroll to position [0, 0]
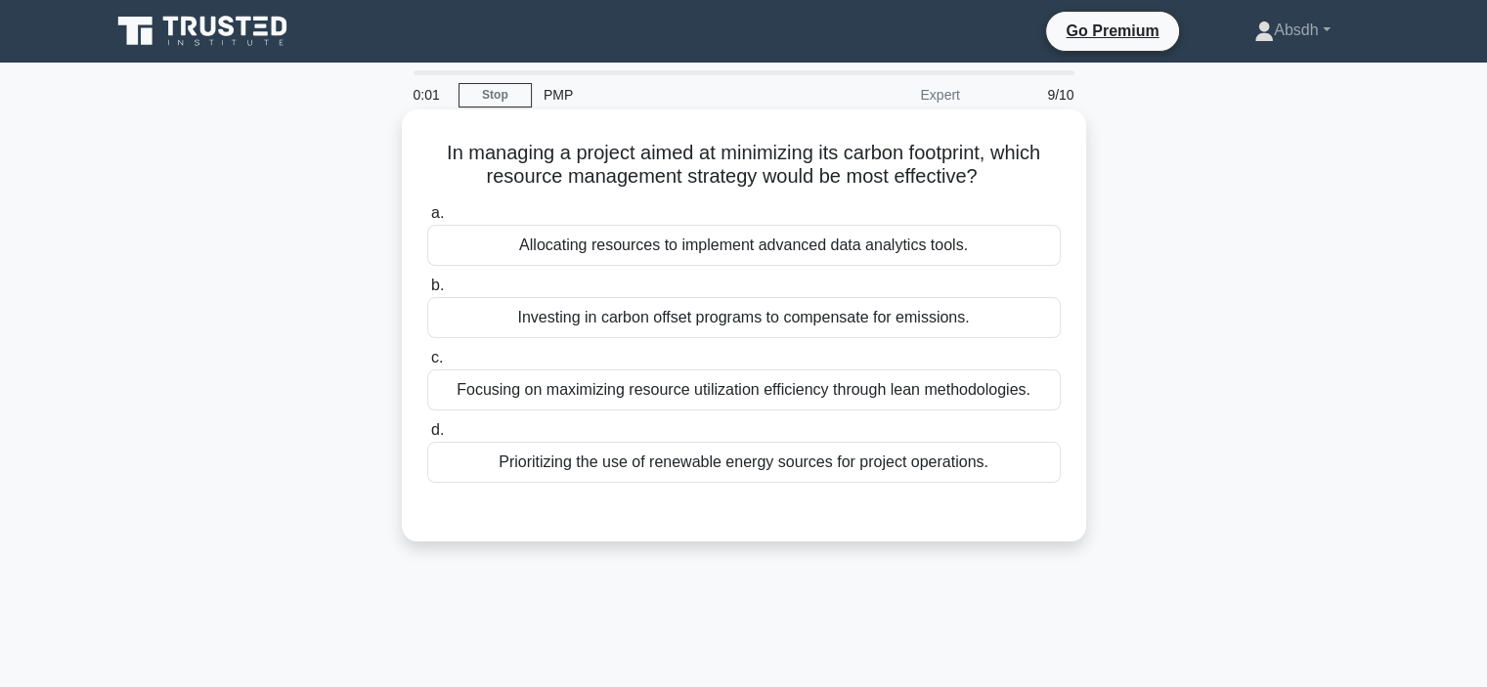
click at [813, 475] on div "Prioritizing the use of renewable energy sources for project operations." at bounding box center [743, 462] width 633 height 41
click at [427, 437] on input "d. Prioritizing the use of renewable energy sources for project operations." at bounding box center [427, 430] width 0 height 13
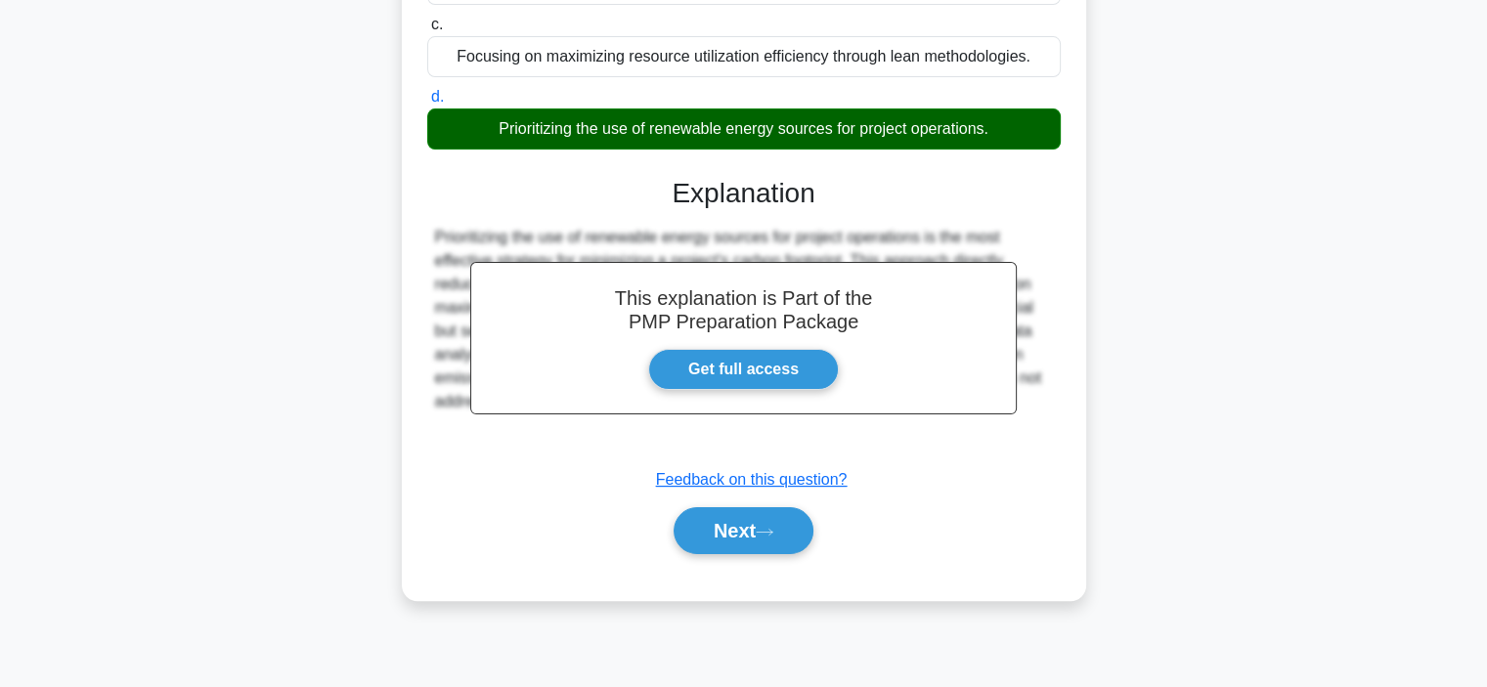
scroll to position [369, 0]
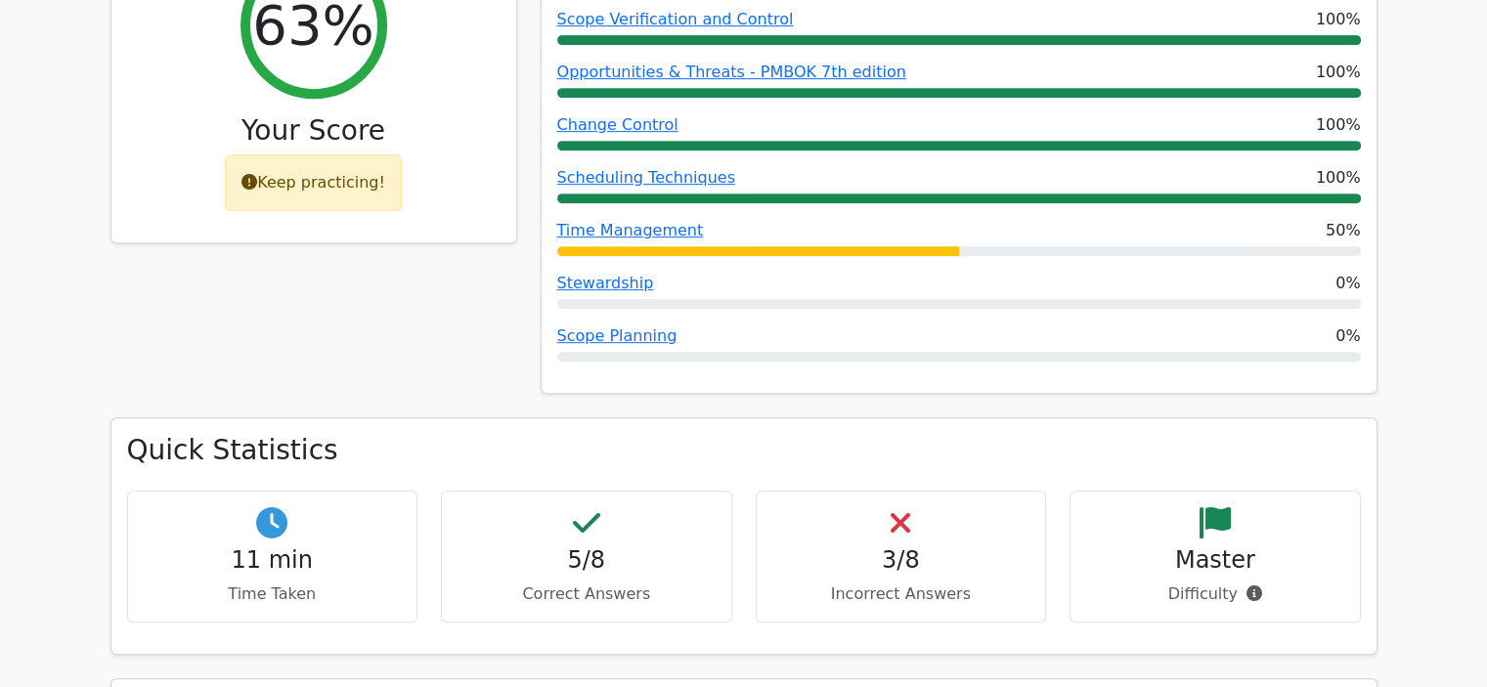
scroll to position [808, 0]
